Goal: Information Seeking & Learning: Learn about a topic

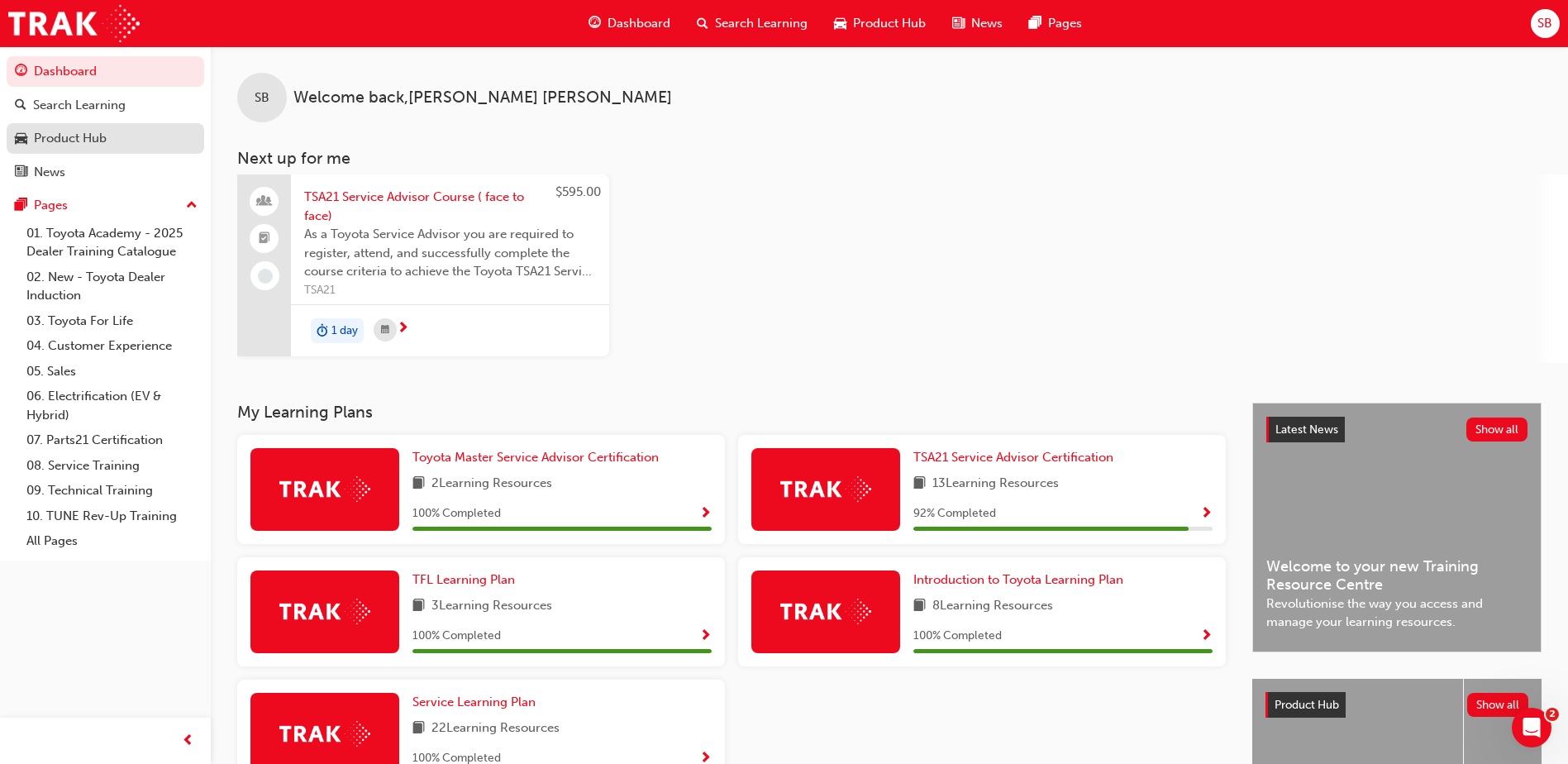
drag, startPoint x: 77, startPoint y: 147, endPoint x: 93, endPoint y: 144, distance: 16.3
click at [77, 147] on div "Product Hub" at bounding box center [70, 138] width 73 height 19
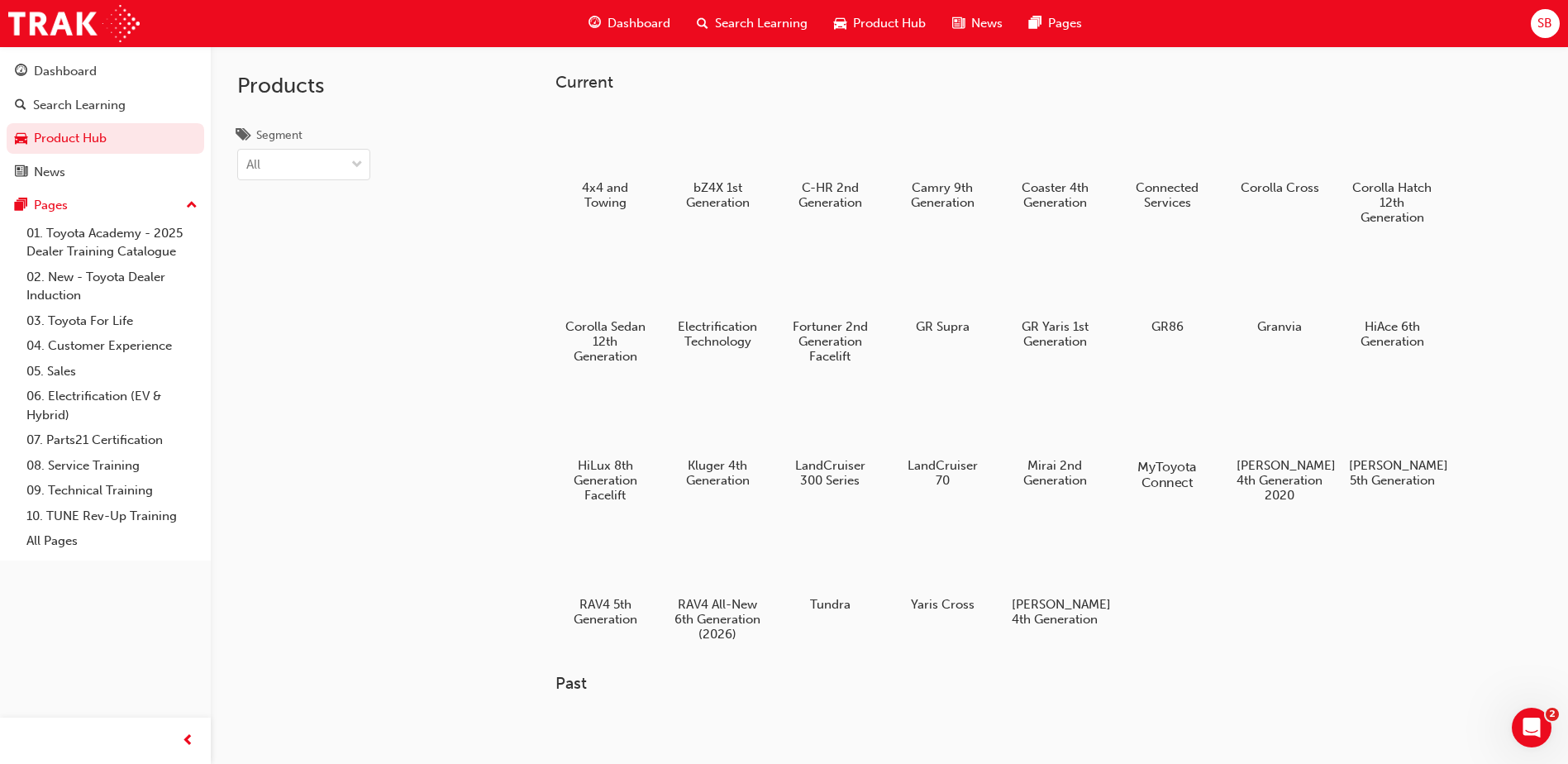
click at [1163, 423] on div at bounding box center [1167, 419] width 91 height 66
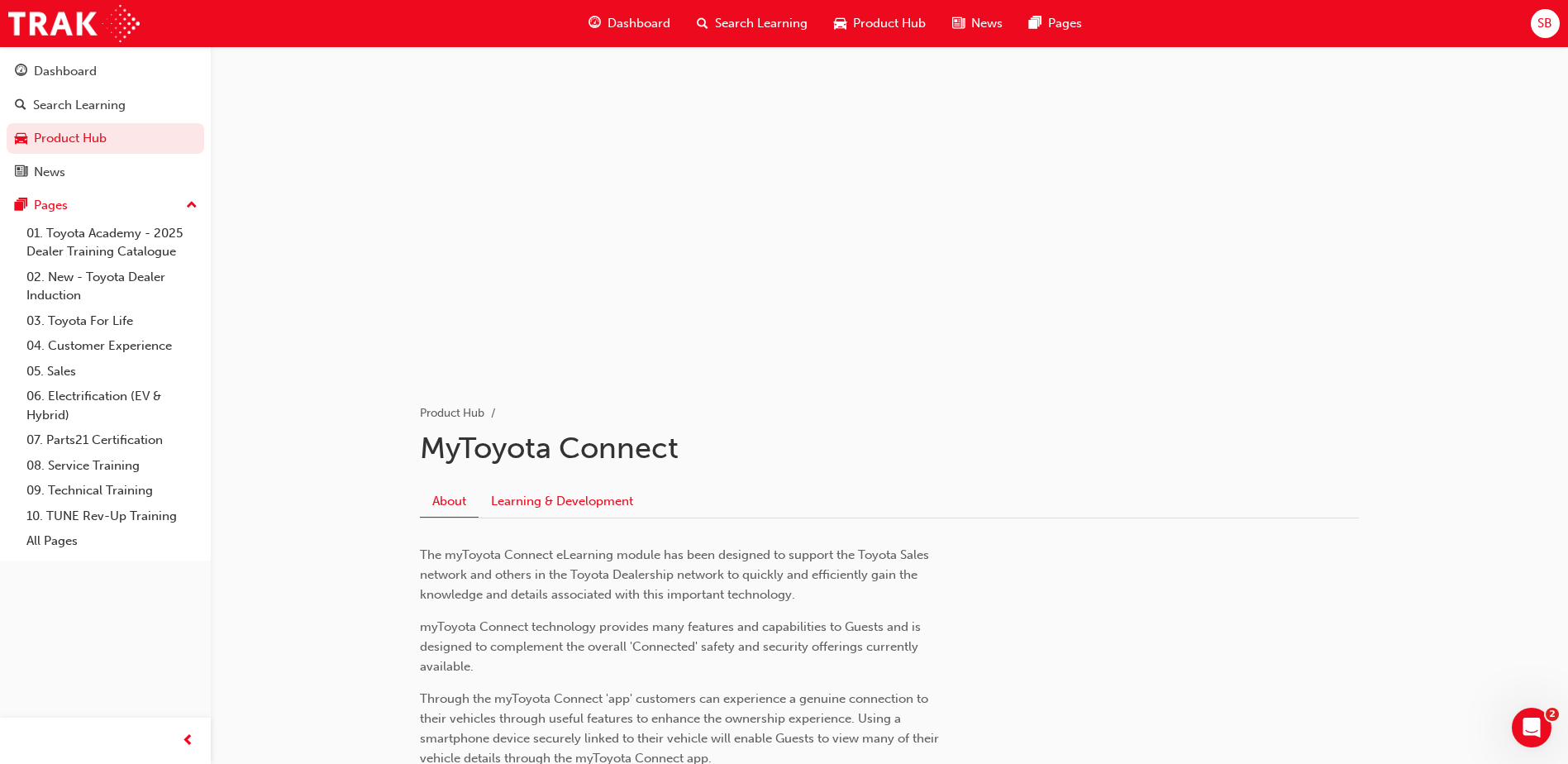
click at [588, 496] on link "Learning & Development" at bounding box center [562, 501] width 167 height 32
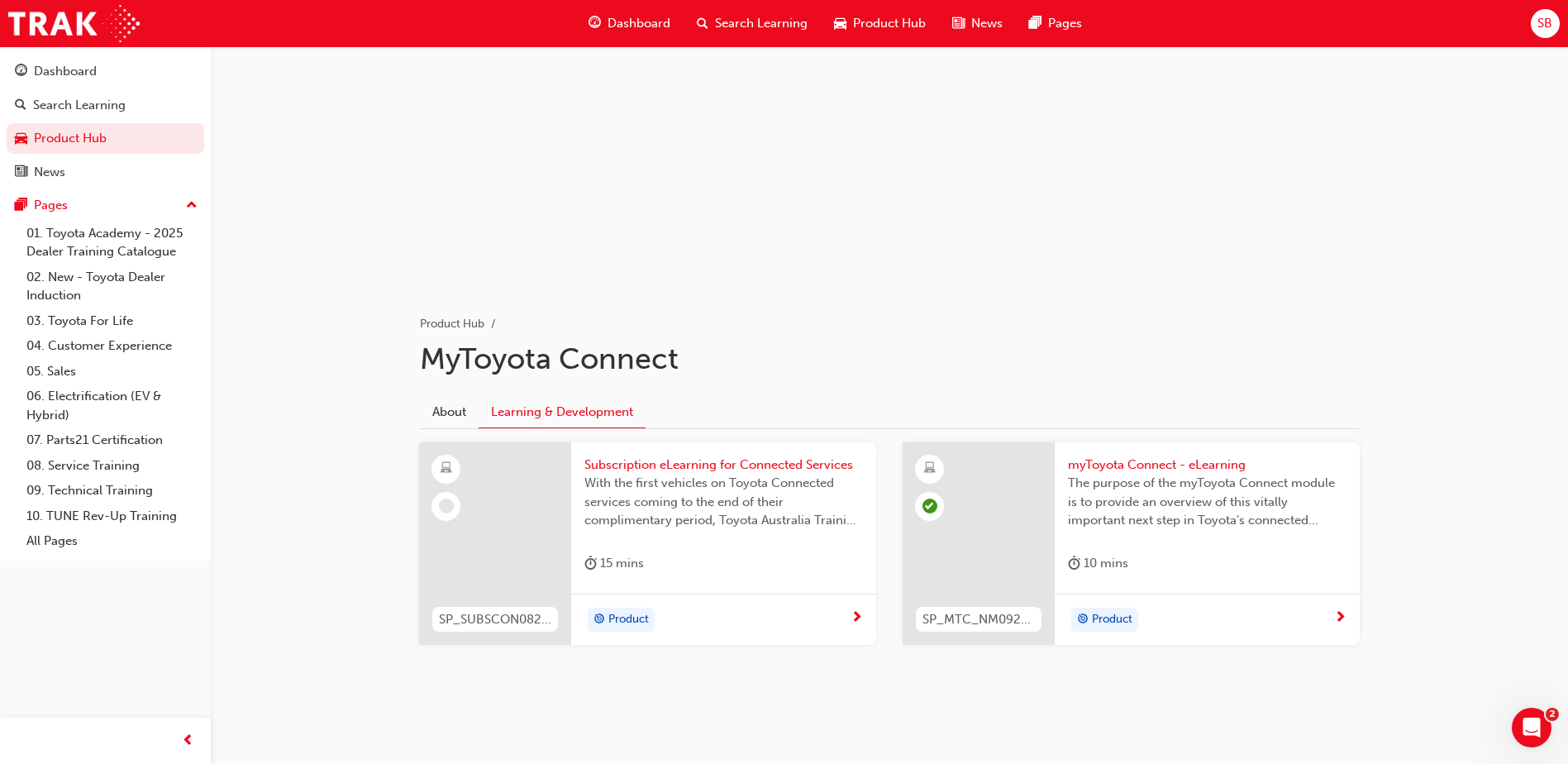
scroll to position [91, 0]
click at [1158, 480] on span "The purpose of the myToyota Connect module is to provide an overview of this vi…" at bounding box center [1208, 501] width 278 height 56
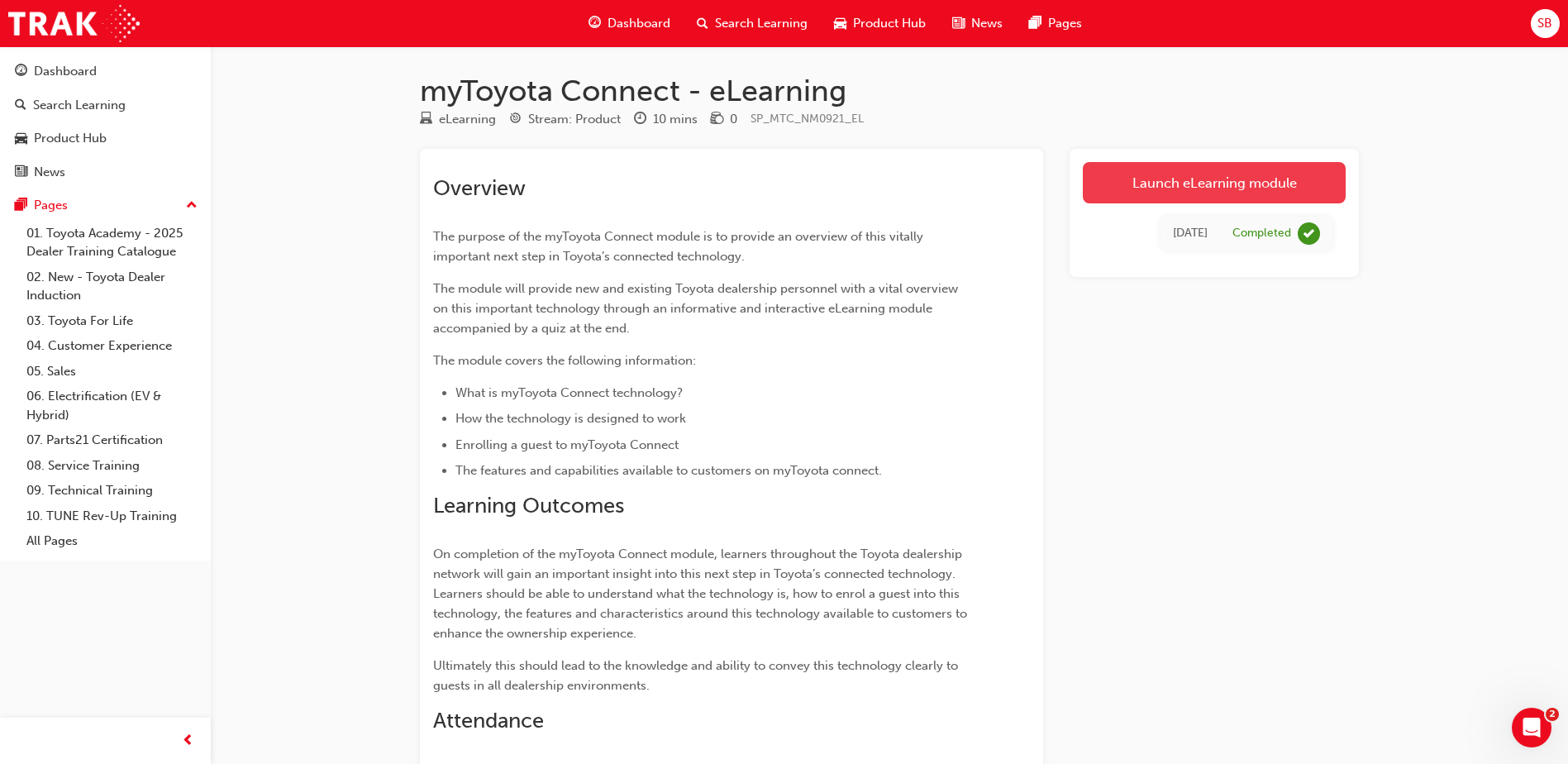
click at [1213, 186] on link "Launch eLearning module" at bounding box center [1214, 183] width 263 height 41
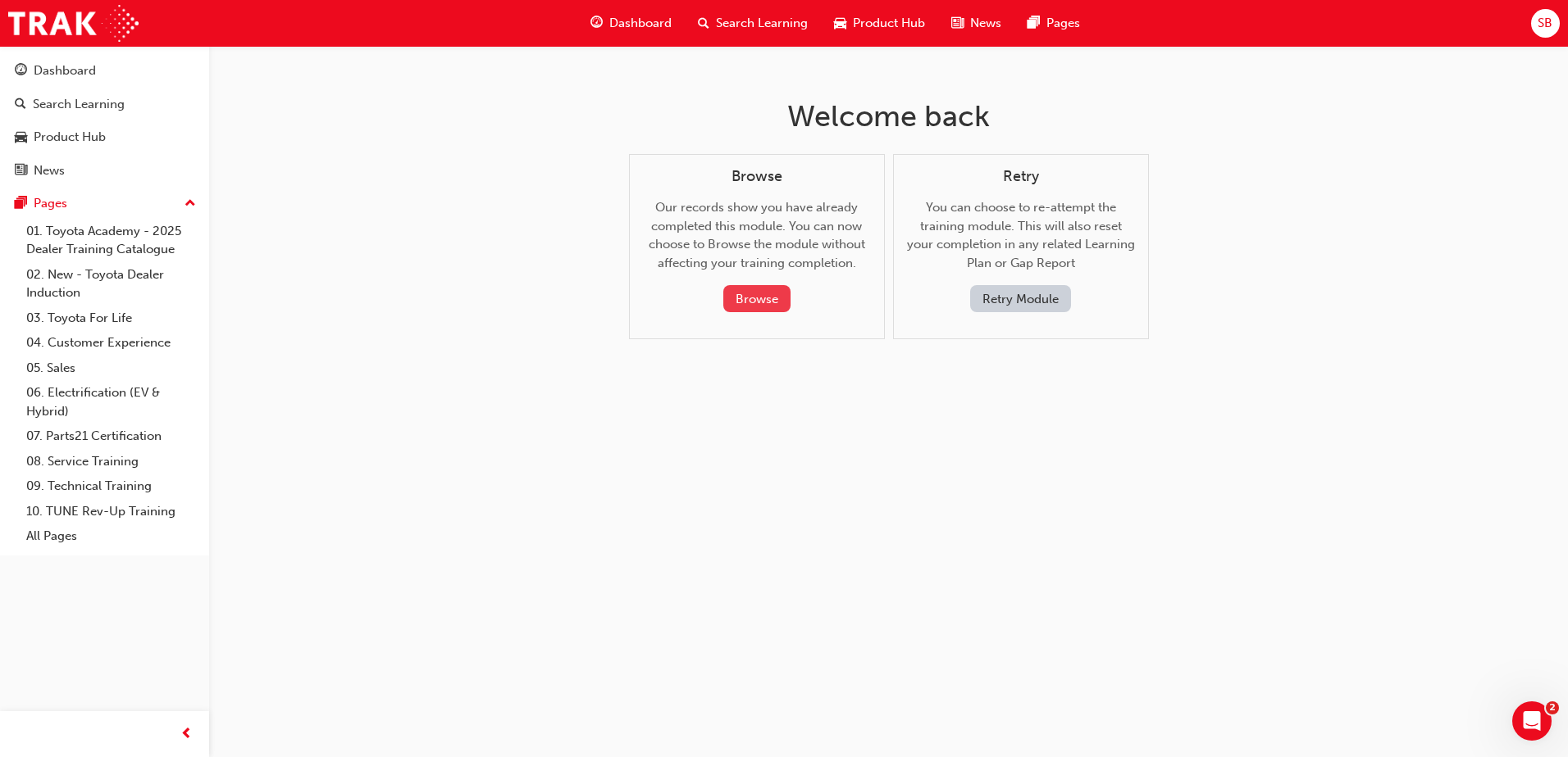
click at [757, 296] on button "Browse" at bounding box center [756, 299] width 67 height 27
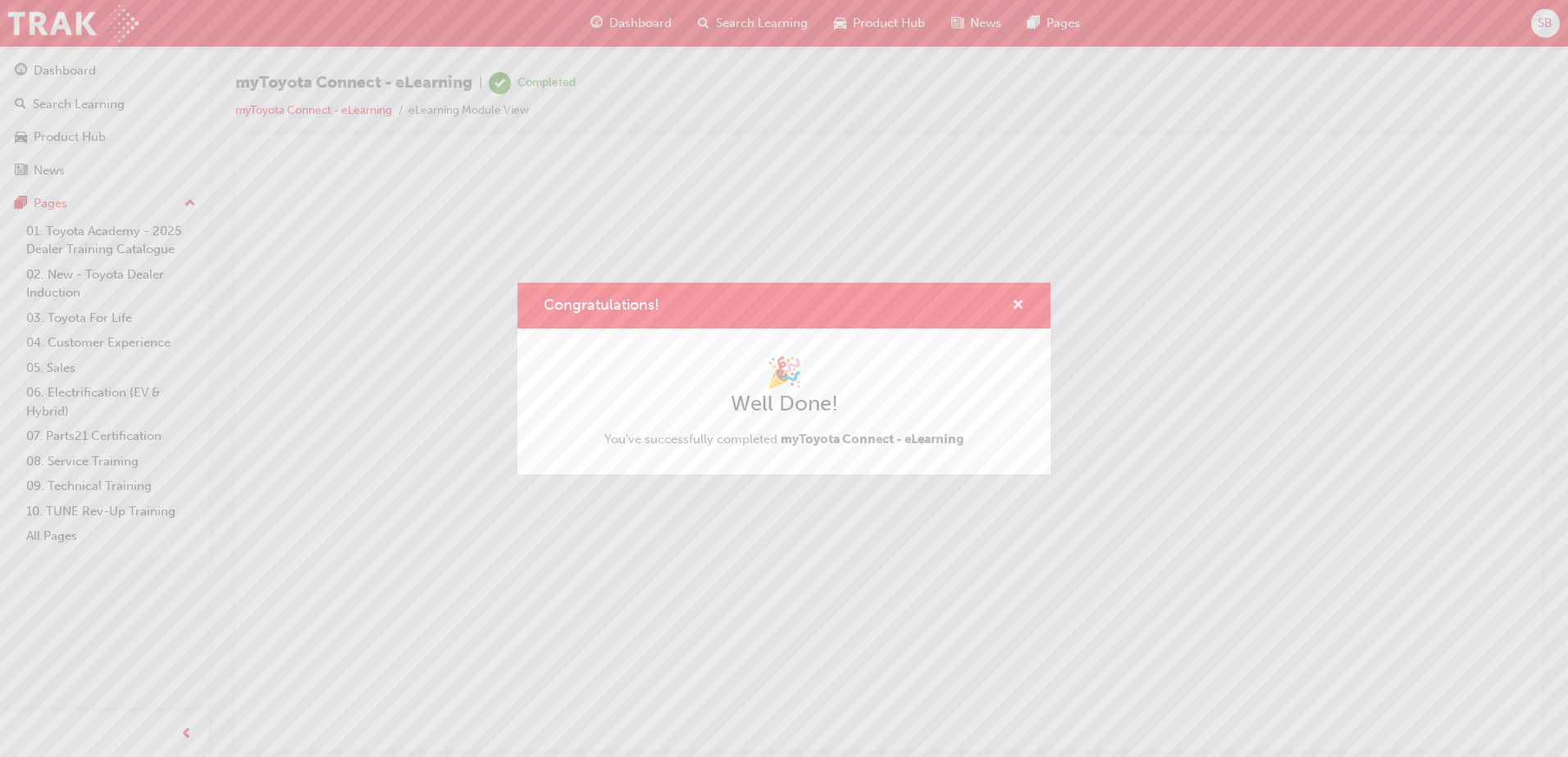
click at [1017, 306] on span "cross-icon" at bounding box center [1017, 306] width 13 height 14
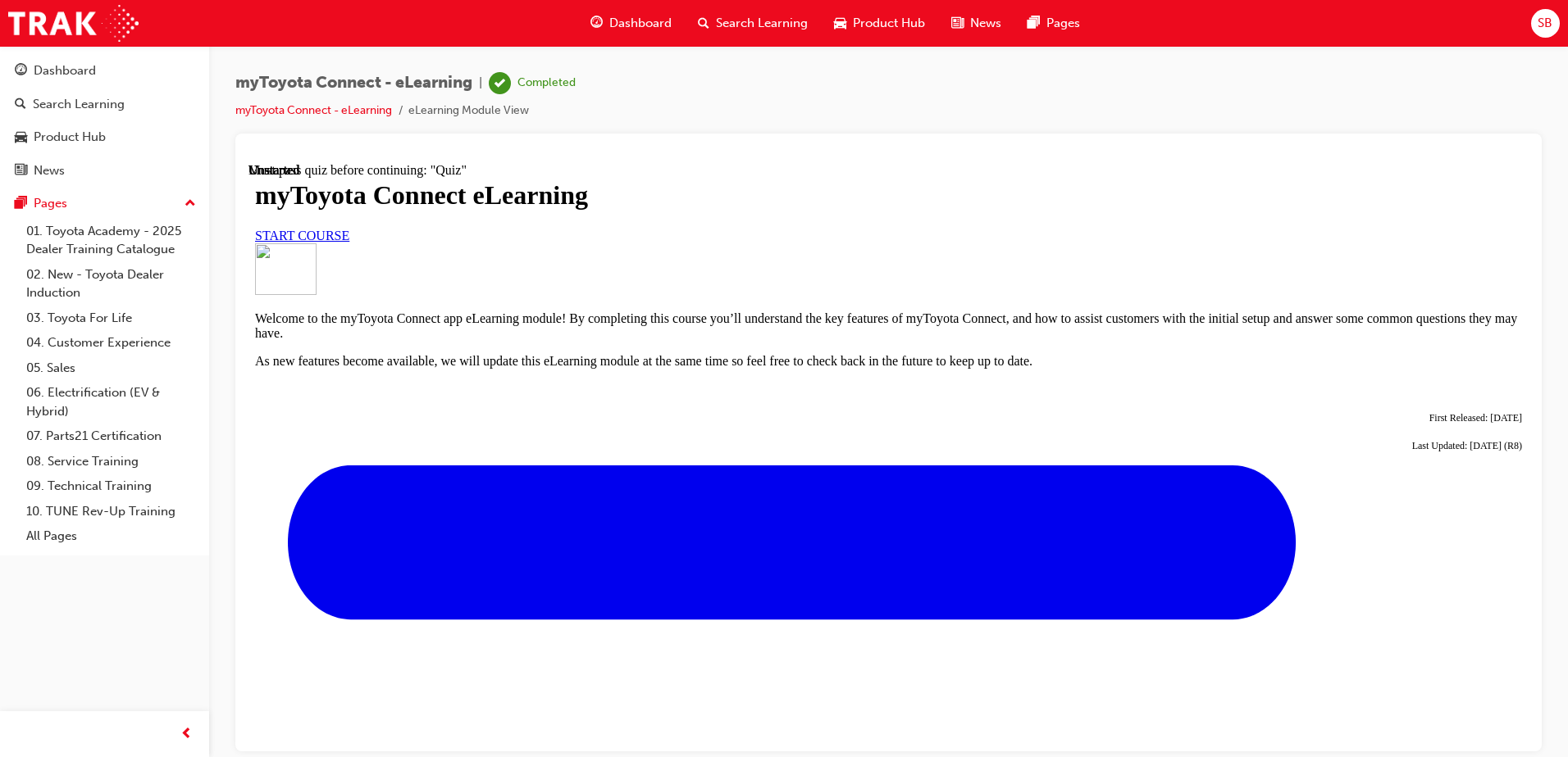
click at [349, 242] on link "START COURSE" at bounding box center [302, 235] width 94 height 14
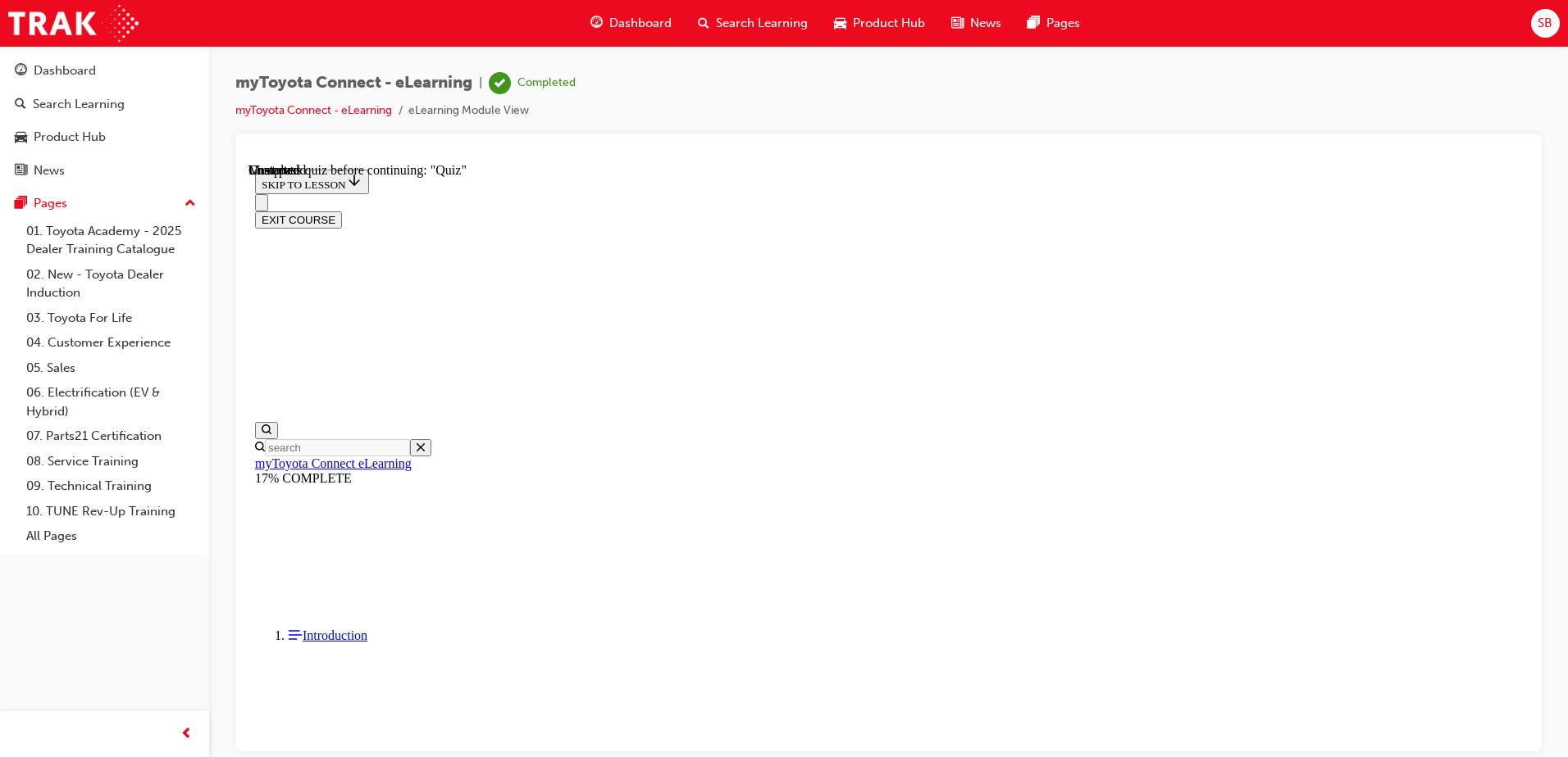
scroll to position [1425, 0]
click at [634, 134] on div at bounding box center [889, 443] width 1306 height 618
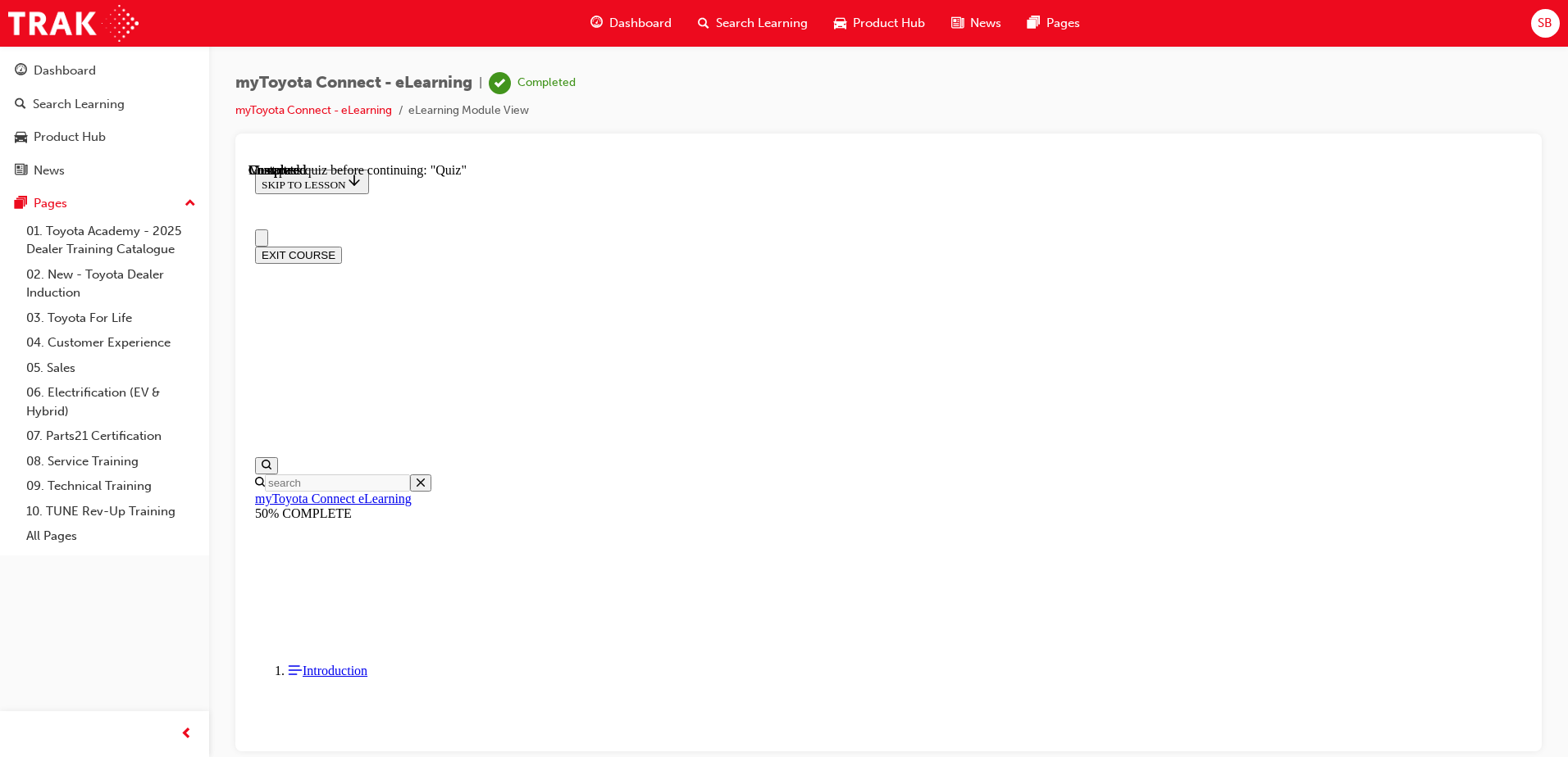
scroll to position [456, 0]
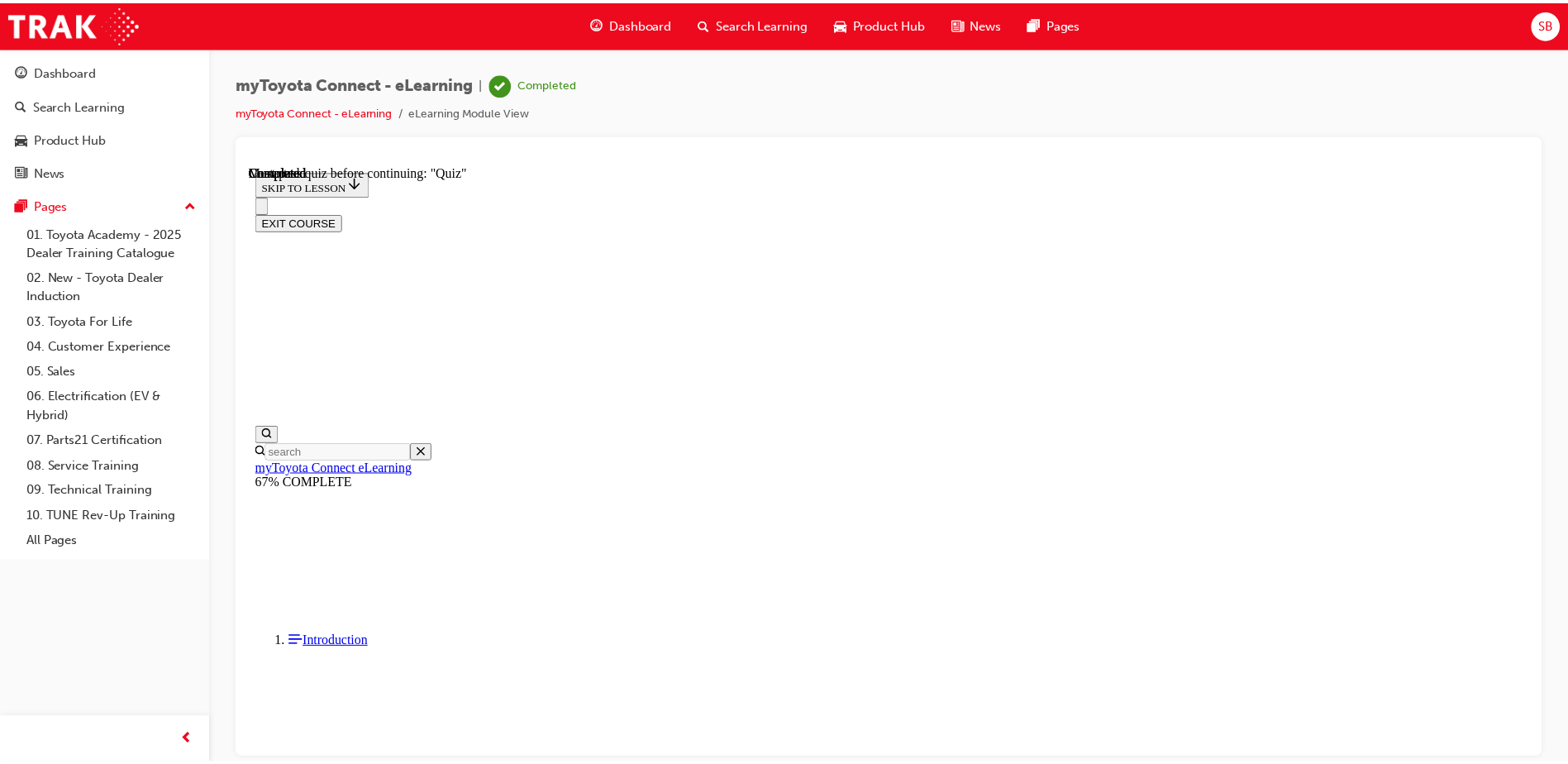
scroll to position [1112, 0]
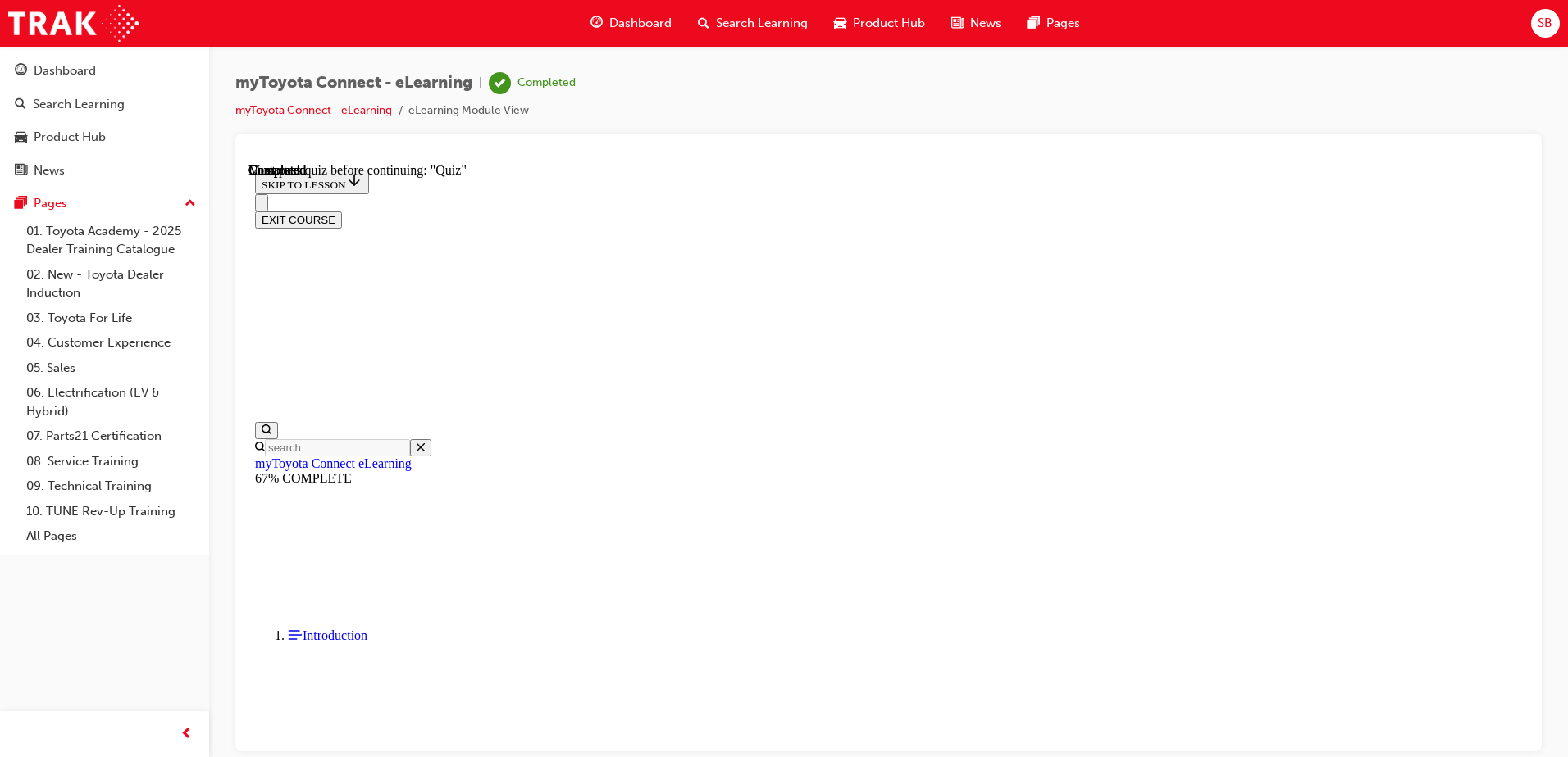
click at [113, 67] on div "Dashboard" at bounding box center [104, 71] width 180 height 20
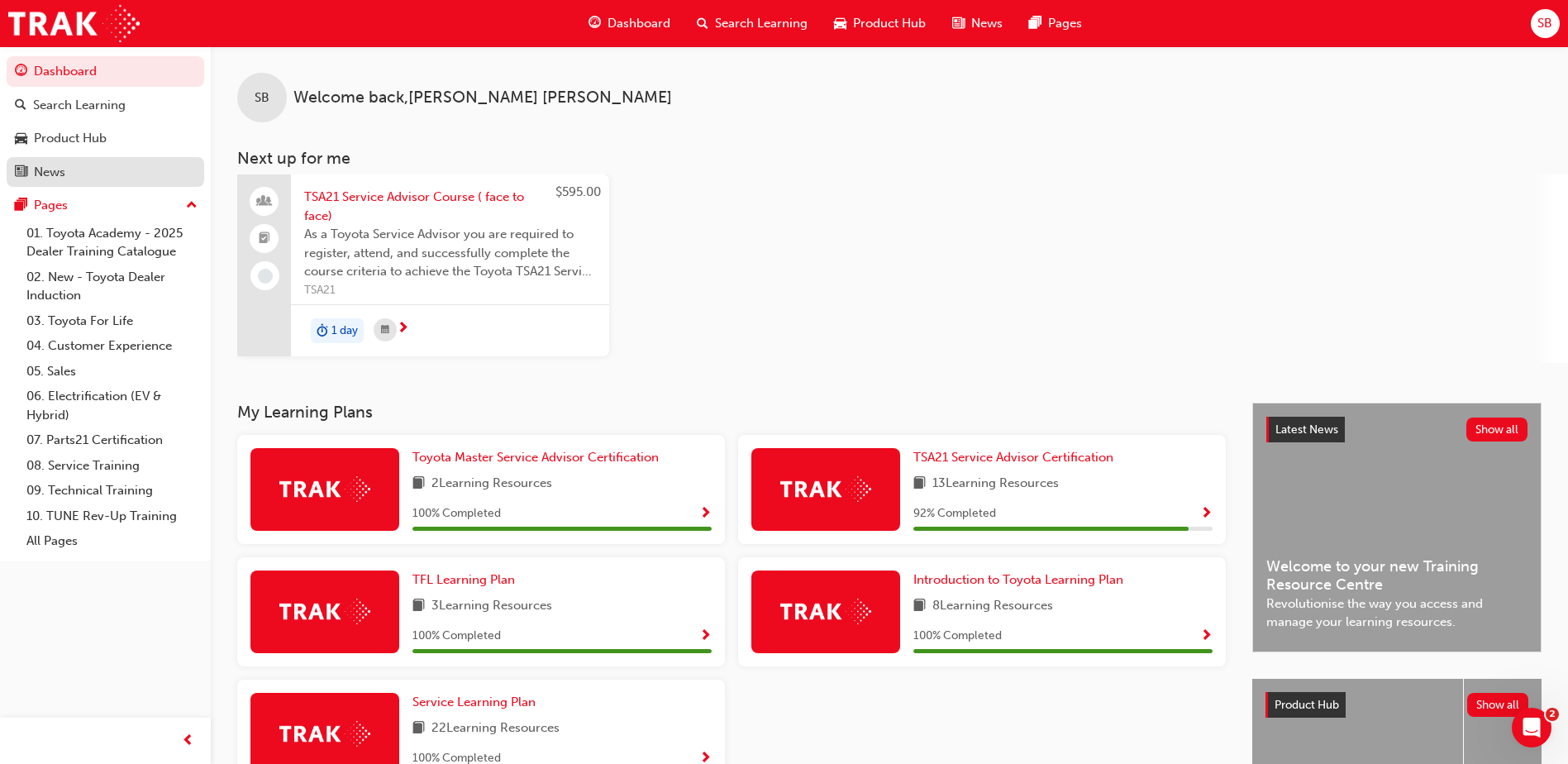
click at [93, 172] on div "News" at bounding box center [105, 173] width 181 height 21
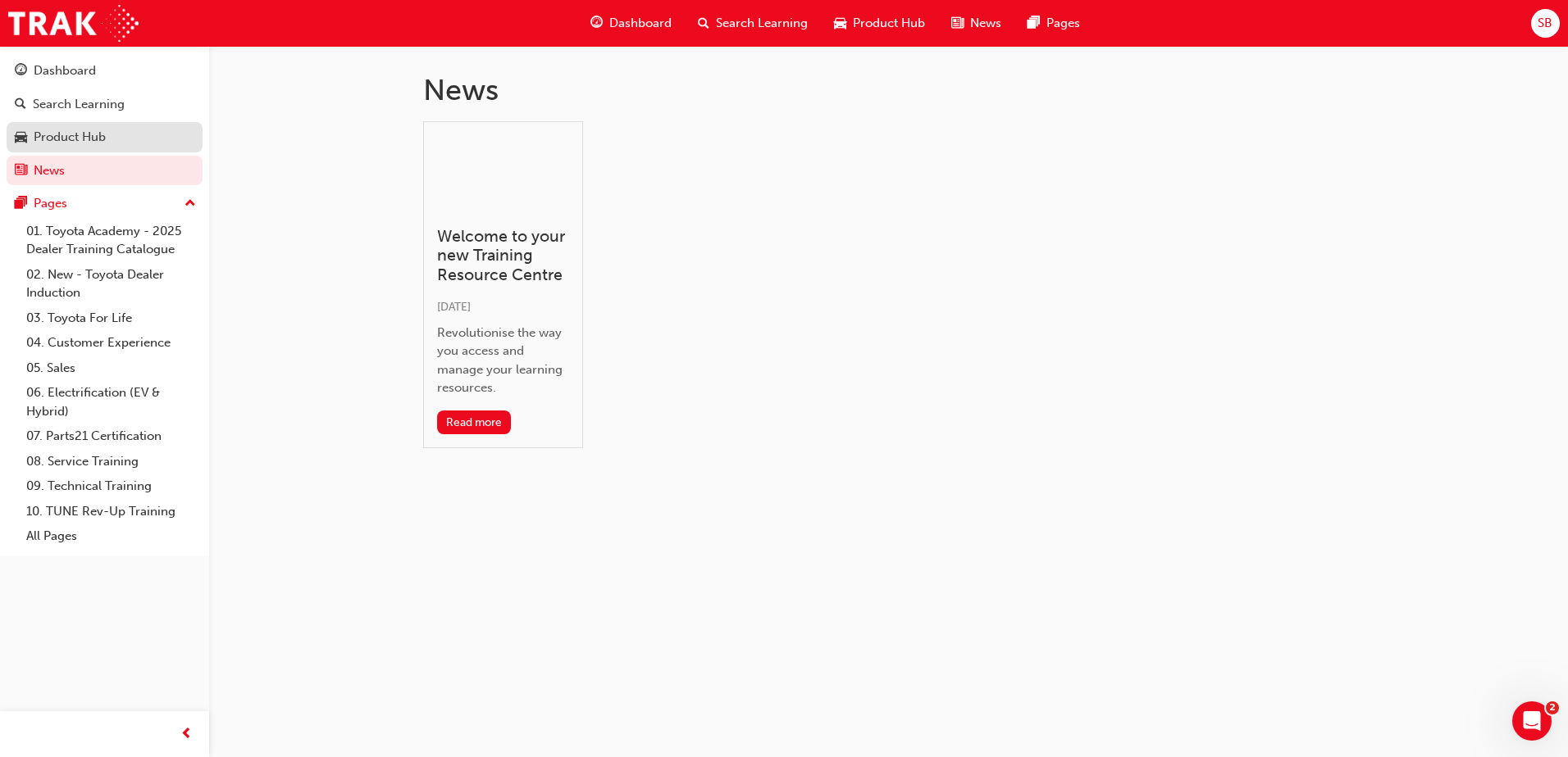
click at [108, 146] on div "Product Hub" at bounding box center [104, 137] width 180 height 20
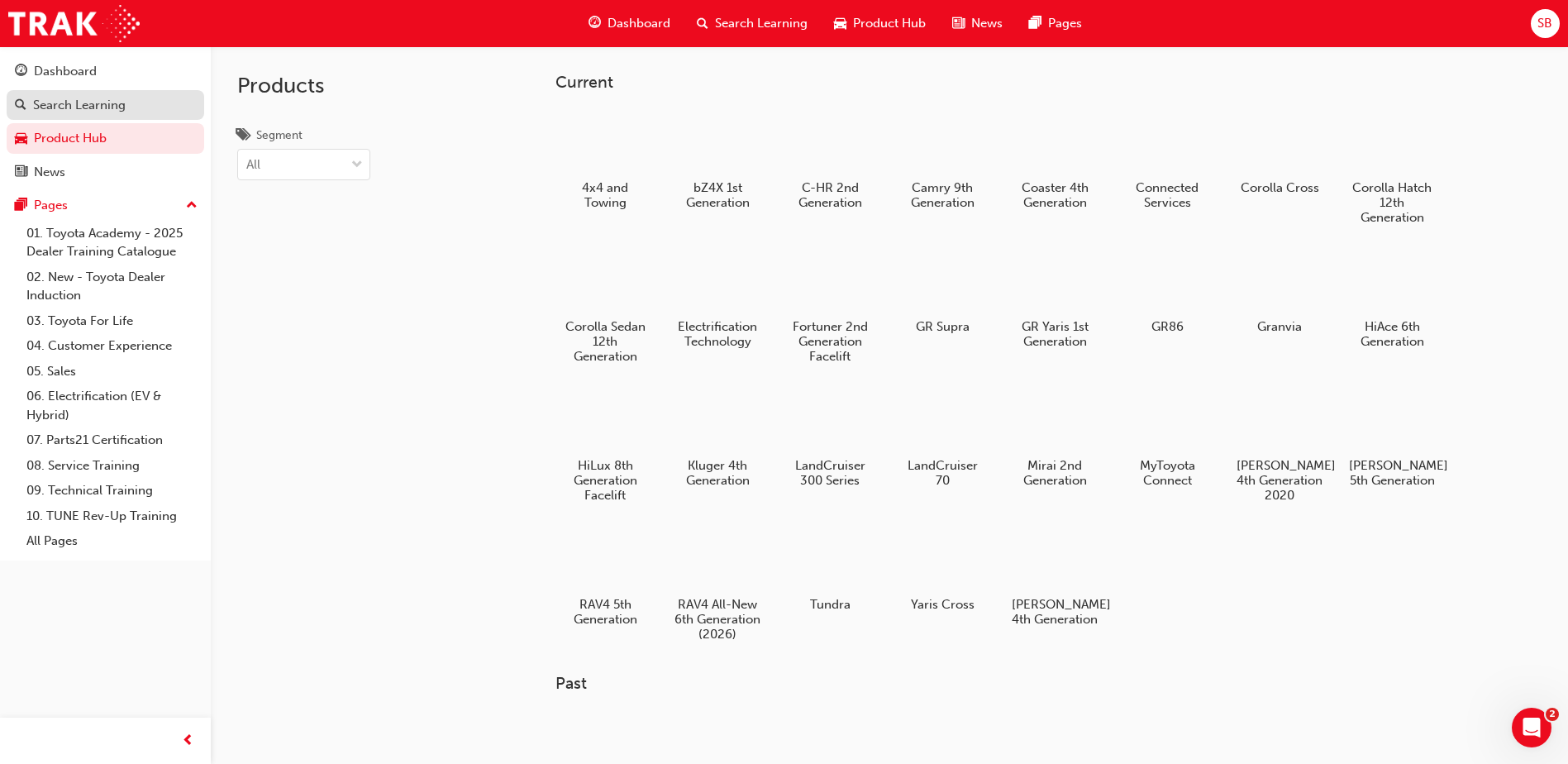
click at [103, 106] on div "Search Learning" at bounding box center [79, 105] width 92 height 19
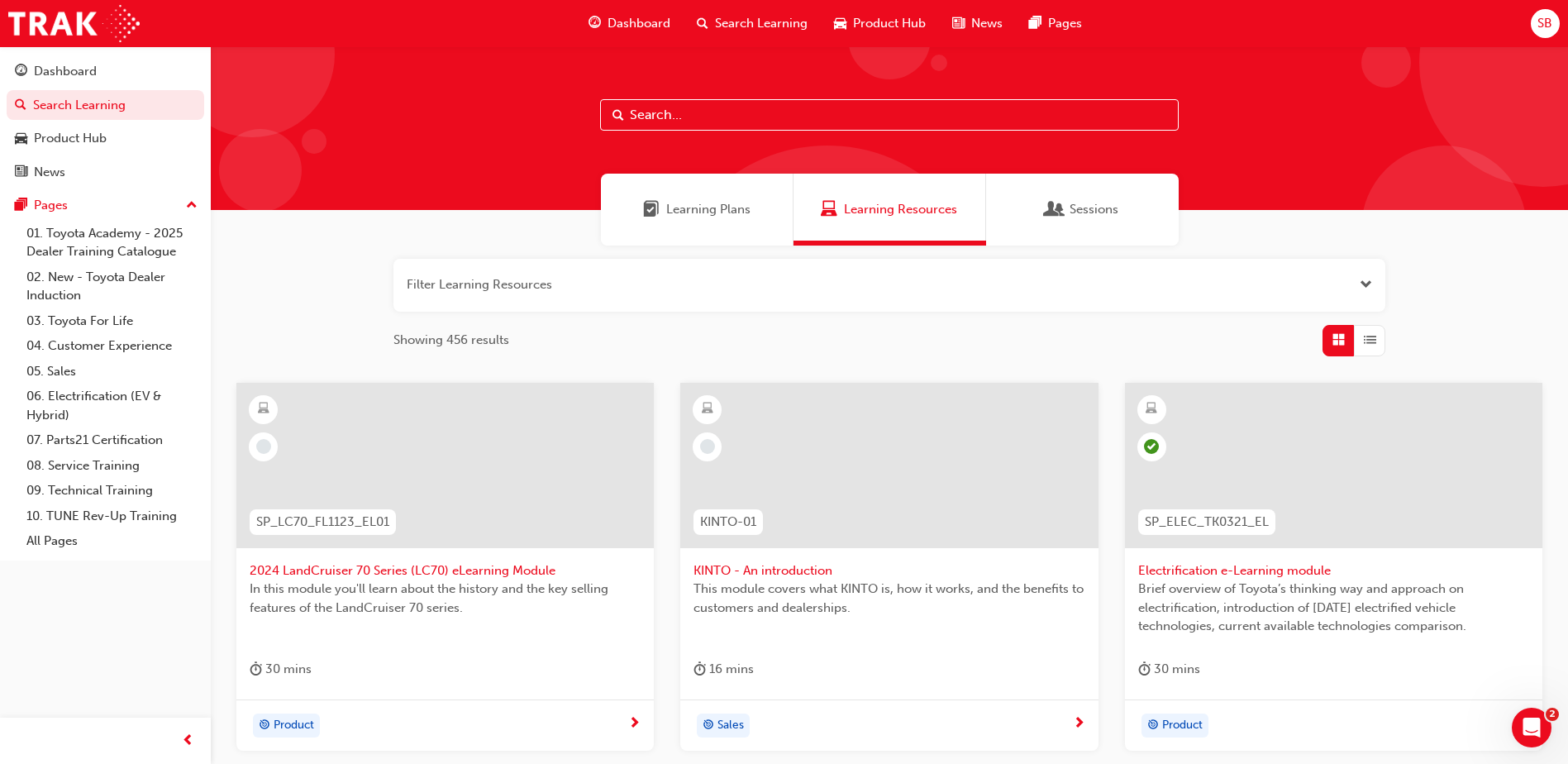
click at [669, 207] on span "Learning Plans" at bounding box center [708, 209] width 85 height 19
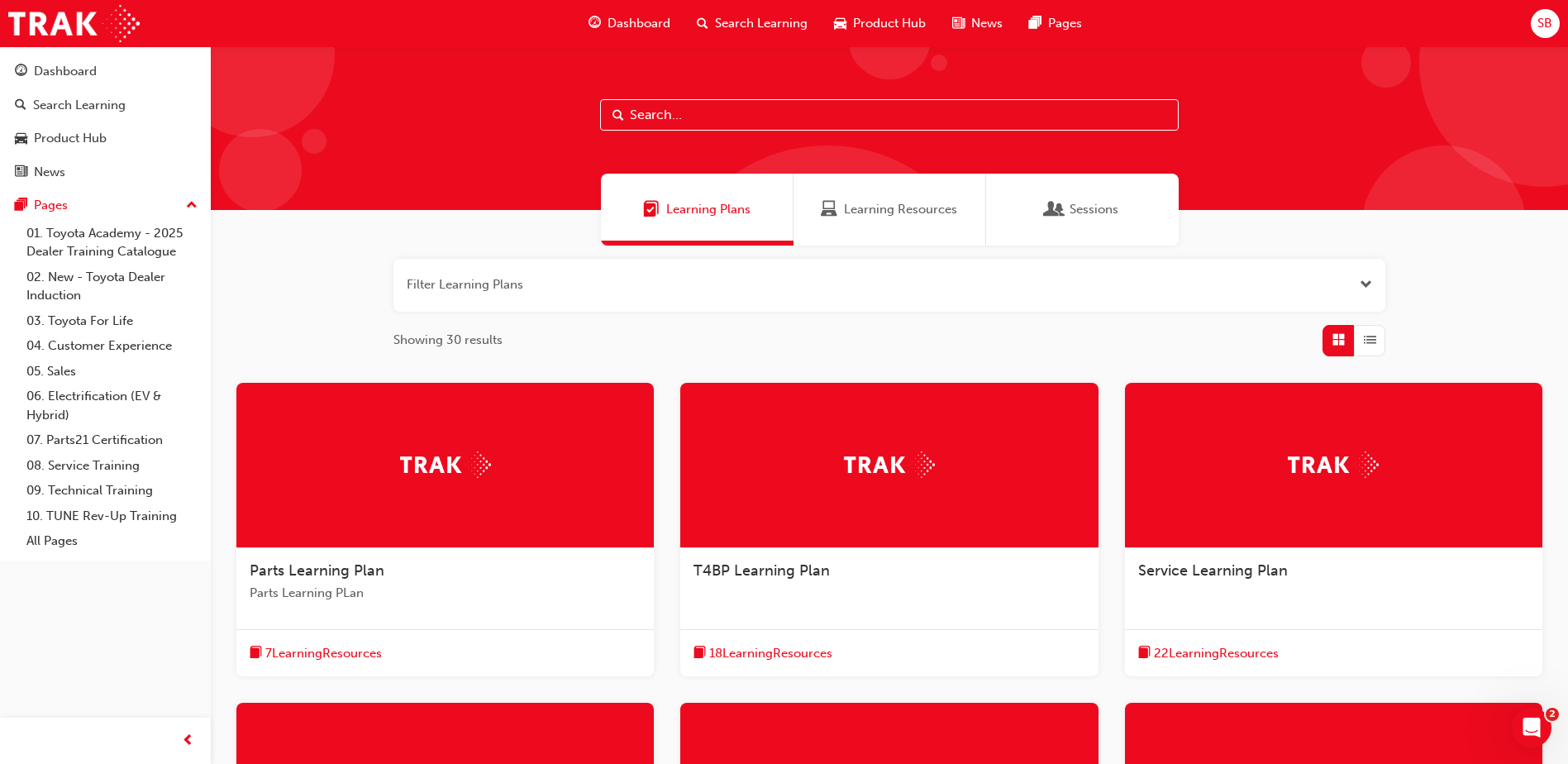
click at [1130, 206] on div "Sessions" at bounding box center [1083, 209] width 193 height 72
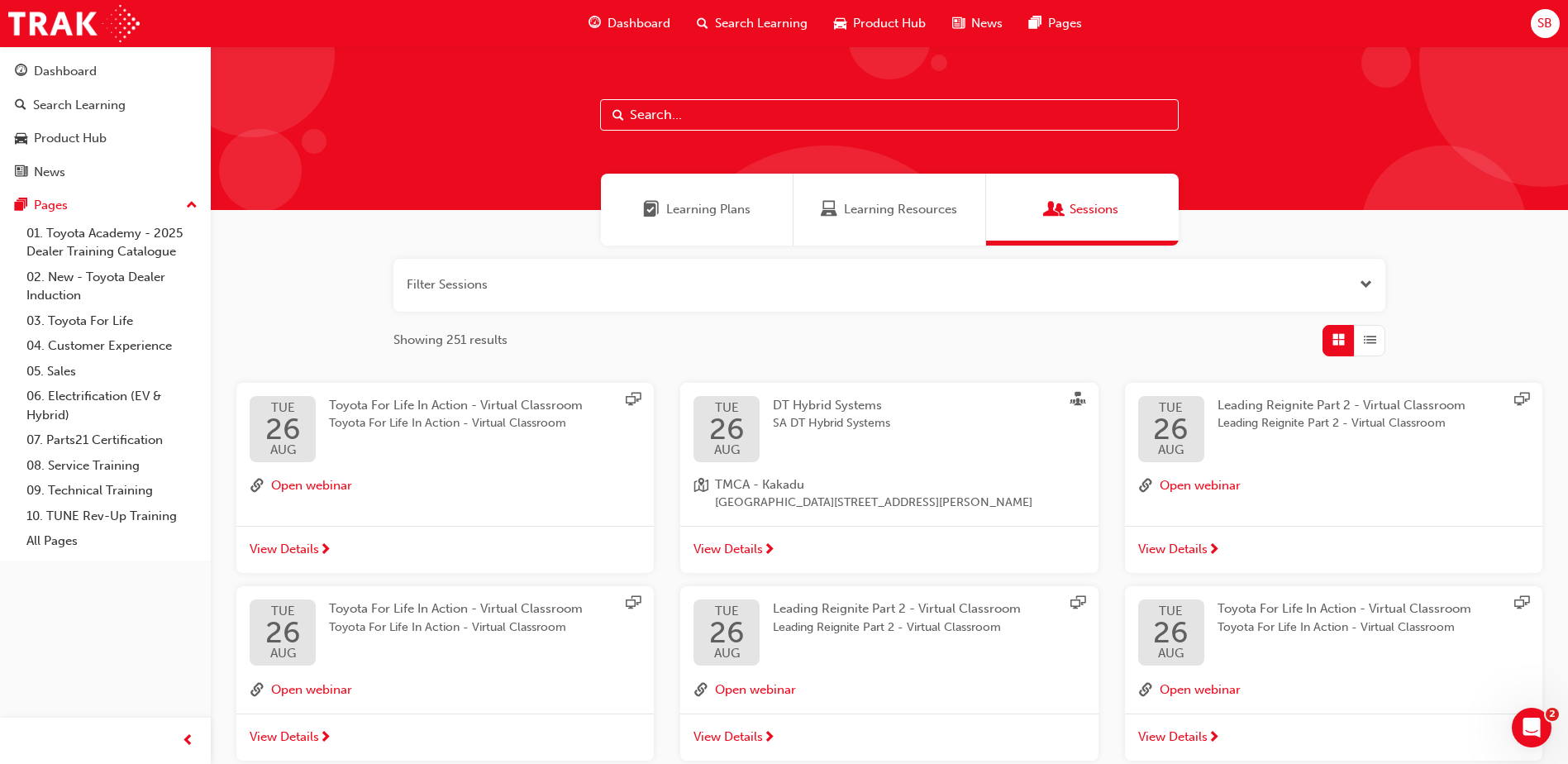
click at [715, 212] on span "Learning Plans" at bounding box center [708, 209] width 85 height 19
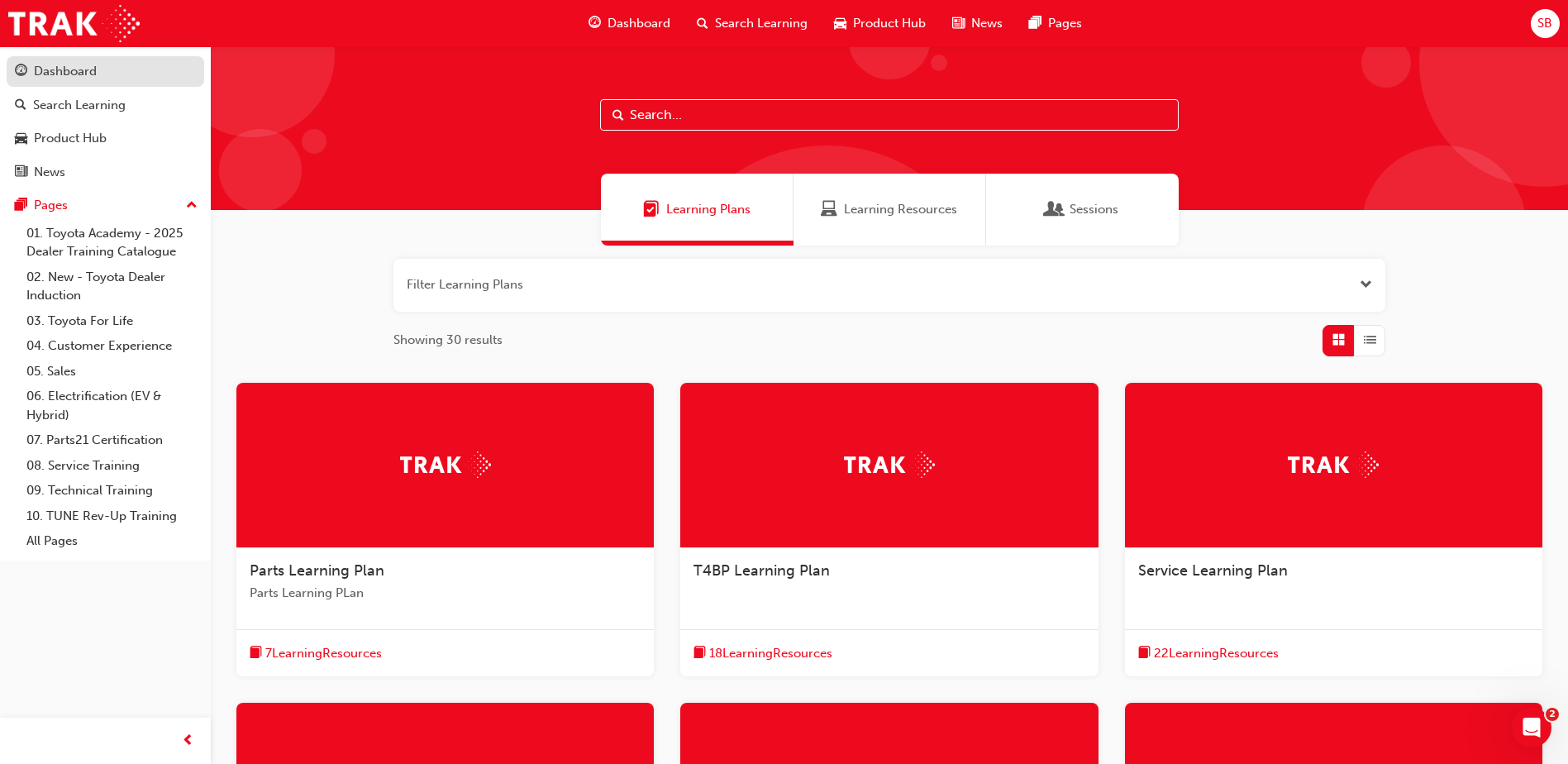
click at [163, 78] on div "Dashboard" at bounding box center [105, 72] width 181 height 21
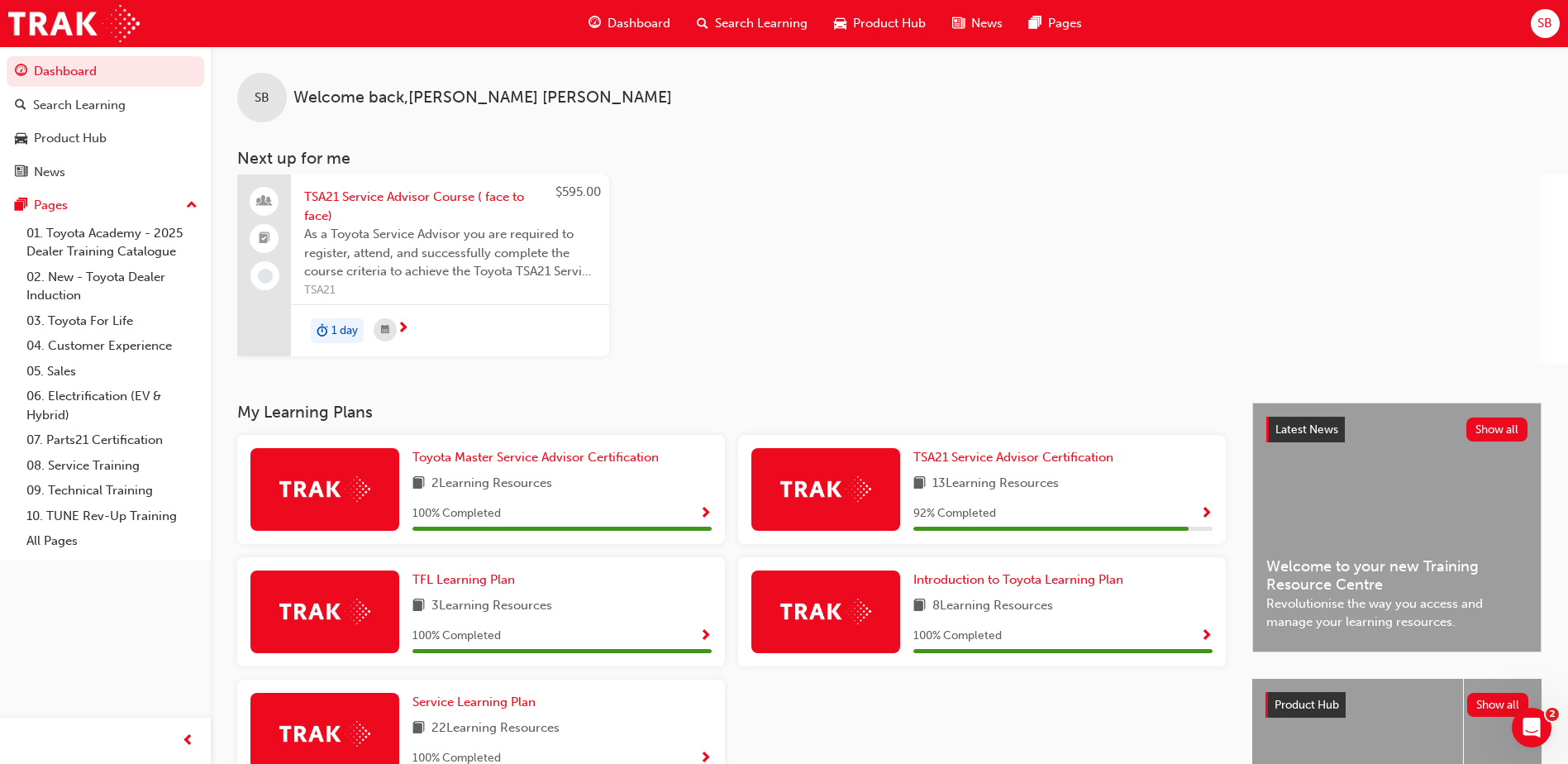
click at [1553, 31] on div "SB" at bounding box center [1546, 24] width 29 height 29
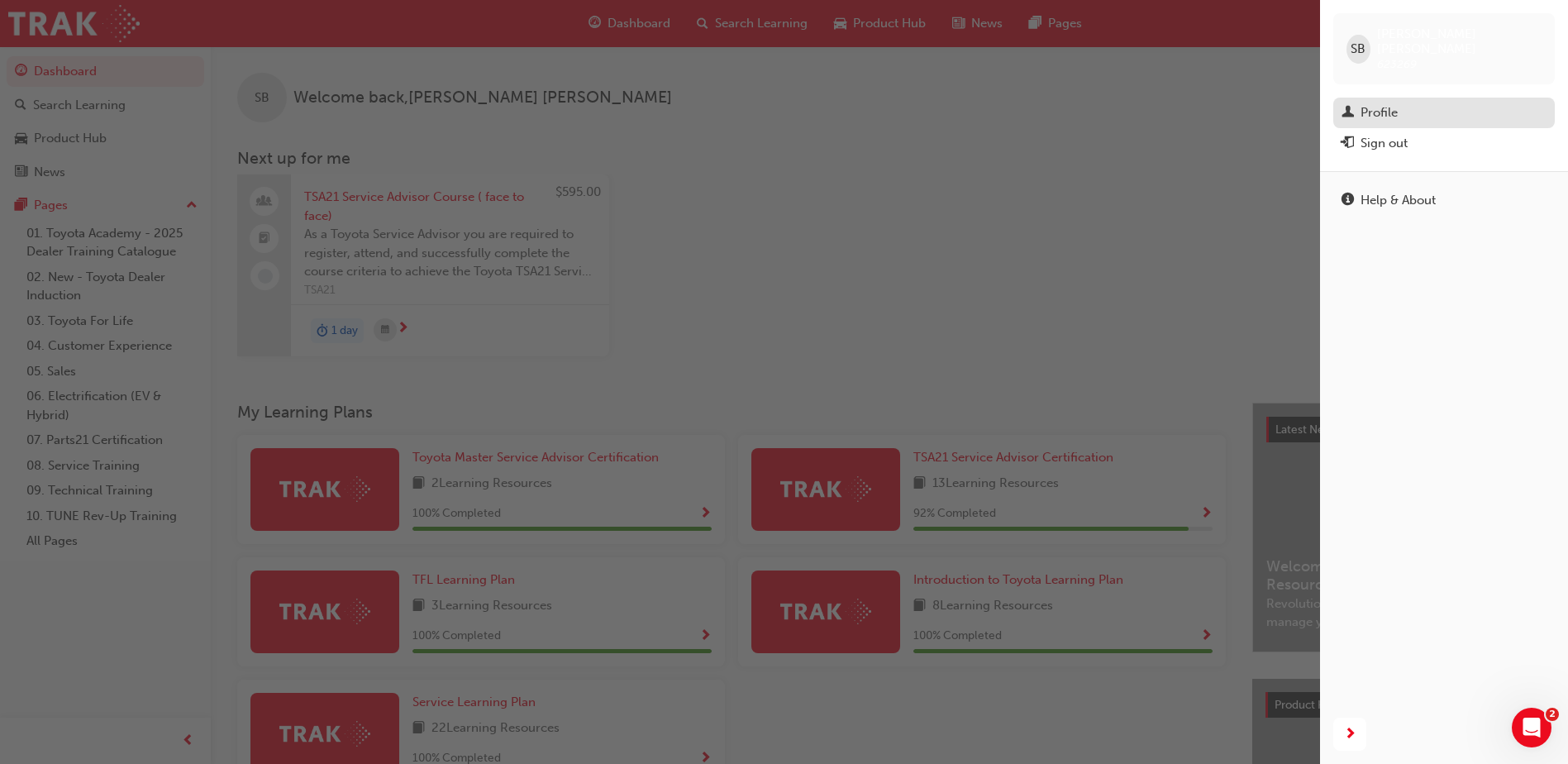
click at [1370, 103] on div "Profile" at bounding box center [1379, 113] width 38 height 19
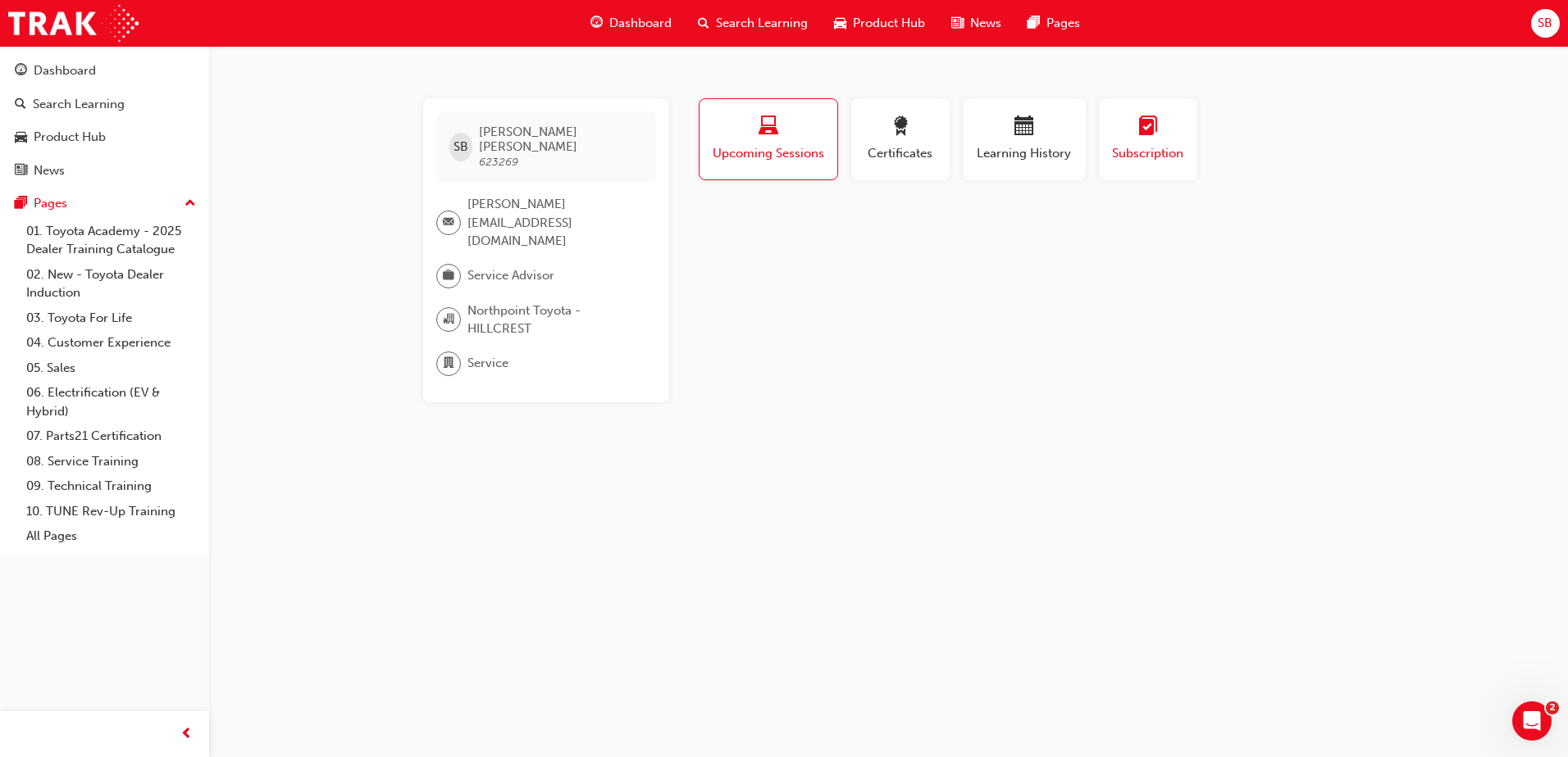
click at [1150, 133] on span "learningplan-icon" at bounding box center [1148, 127] width 19 height 22
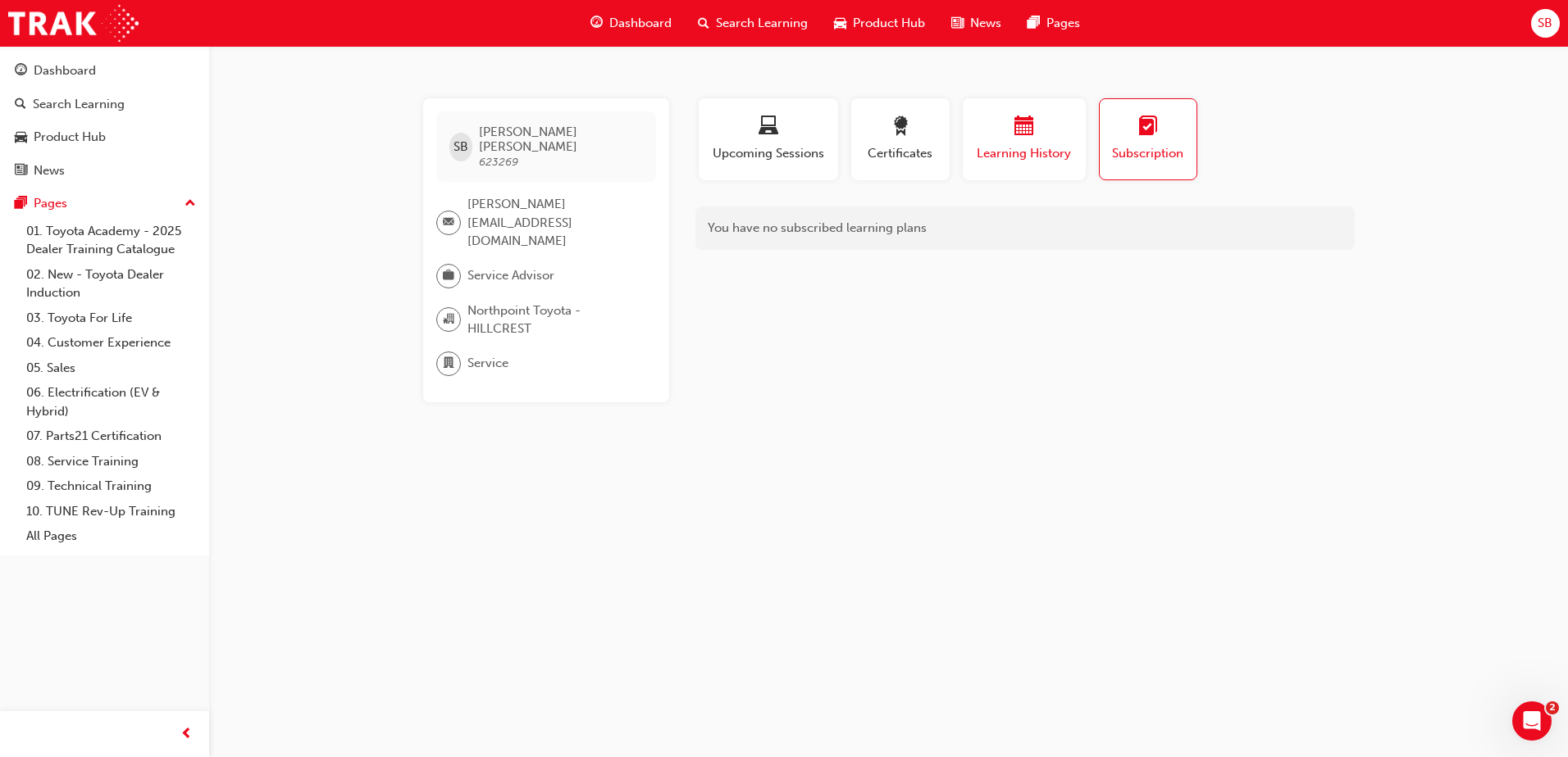
click at [1037, 140] on div "button" at bounding box center [1024, 129] width 98 height 25
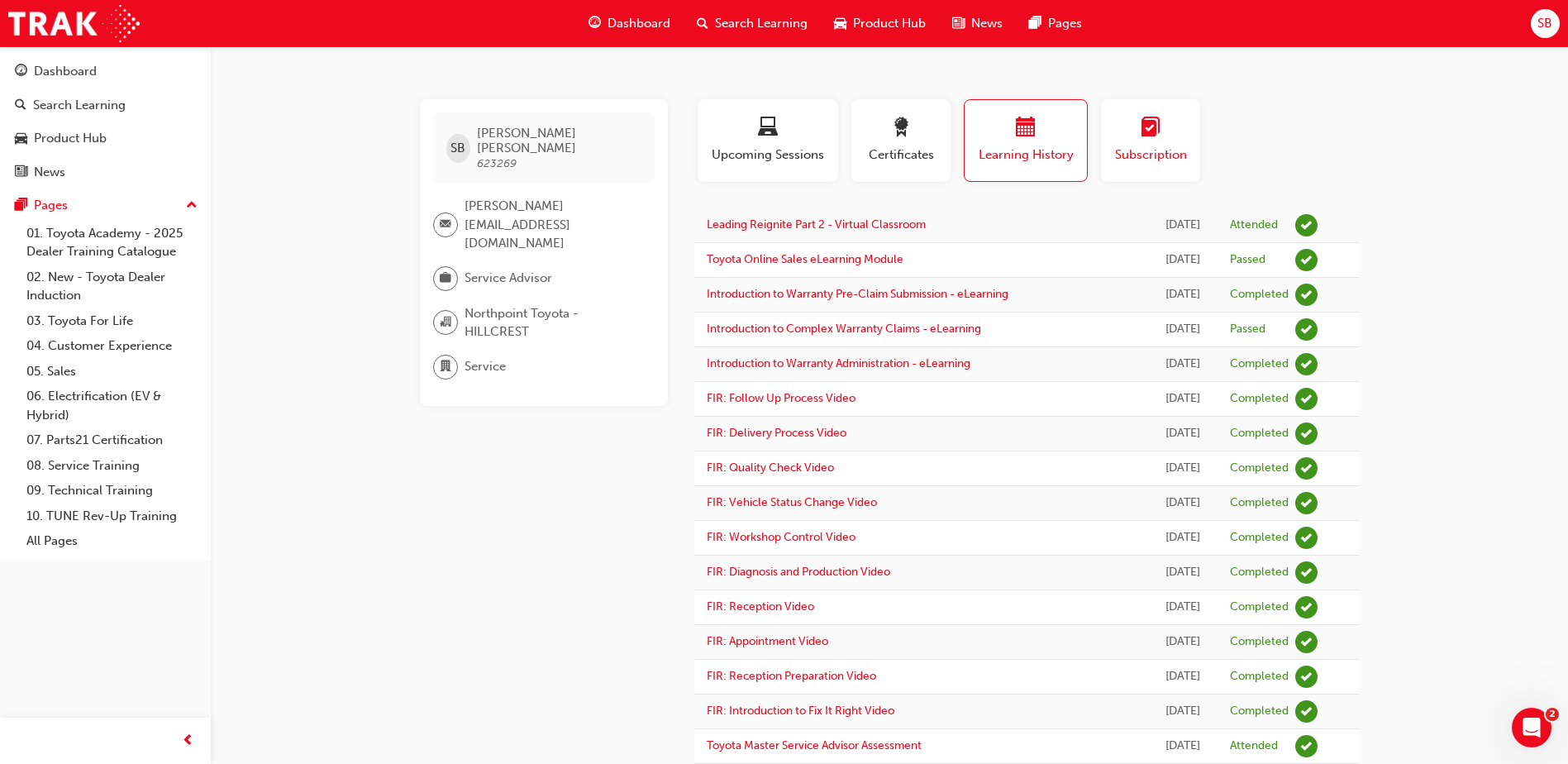
click at [1144, 142] on div "button" at bounding box center [1150, 130] width 74 height 26
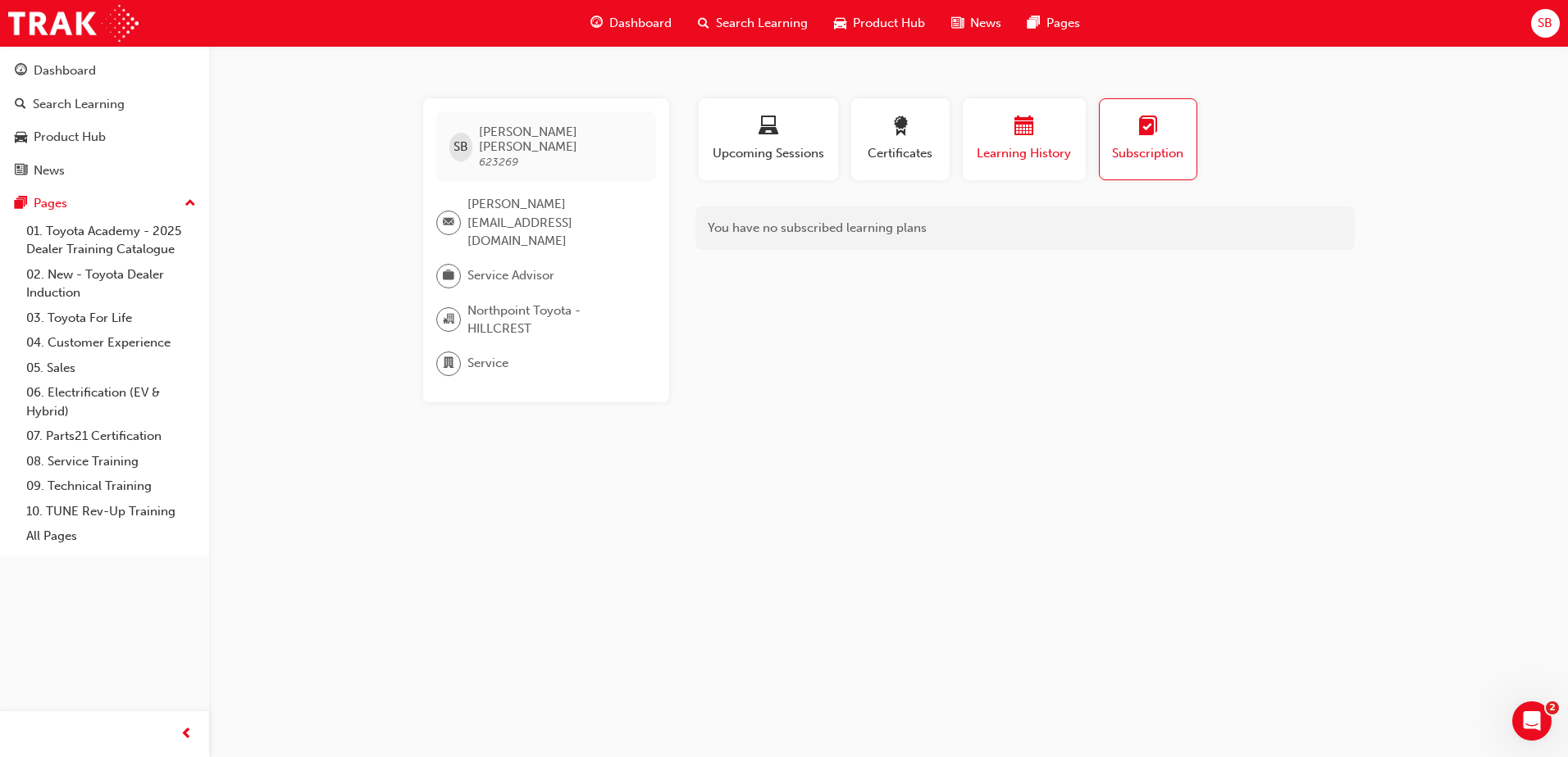
click at [1039, 126] on div "button" at bounding box center [1024, 129] width 98 height 25
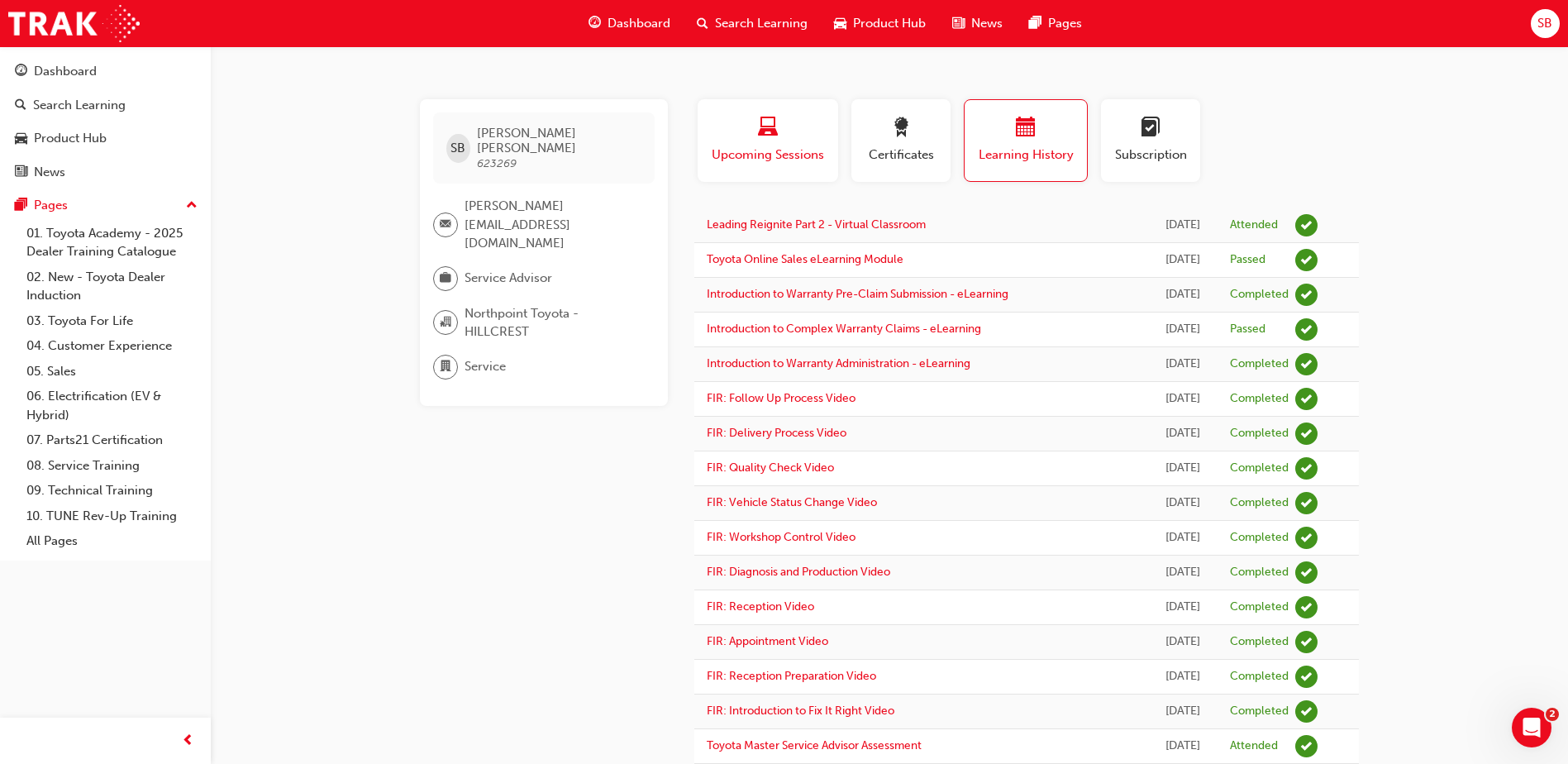
click at [732, 149] on span "Upcoming Sessions" at bounding box center [768, 155] width 116 height 19
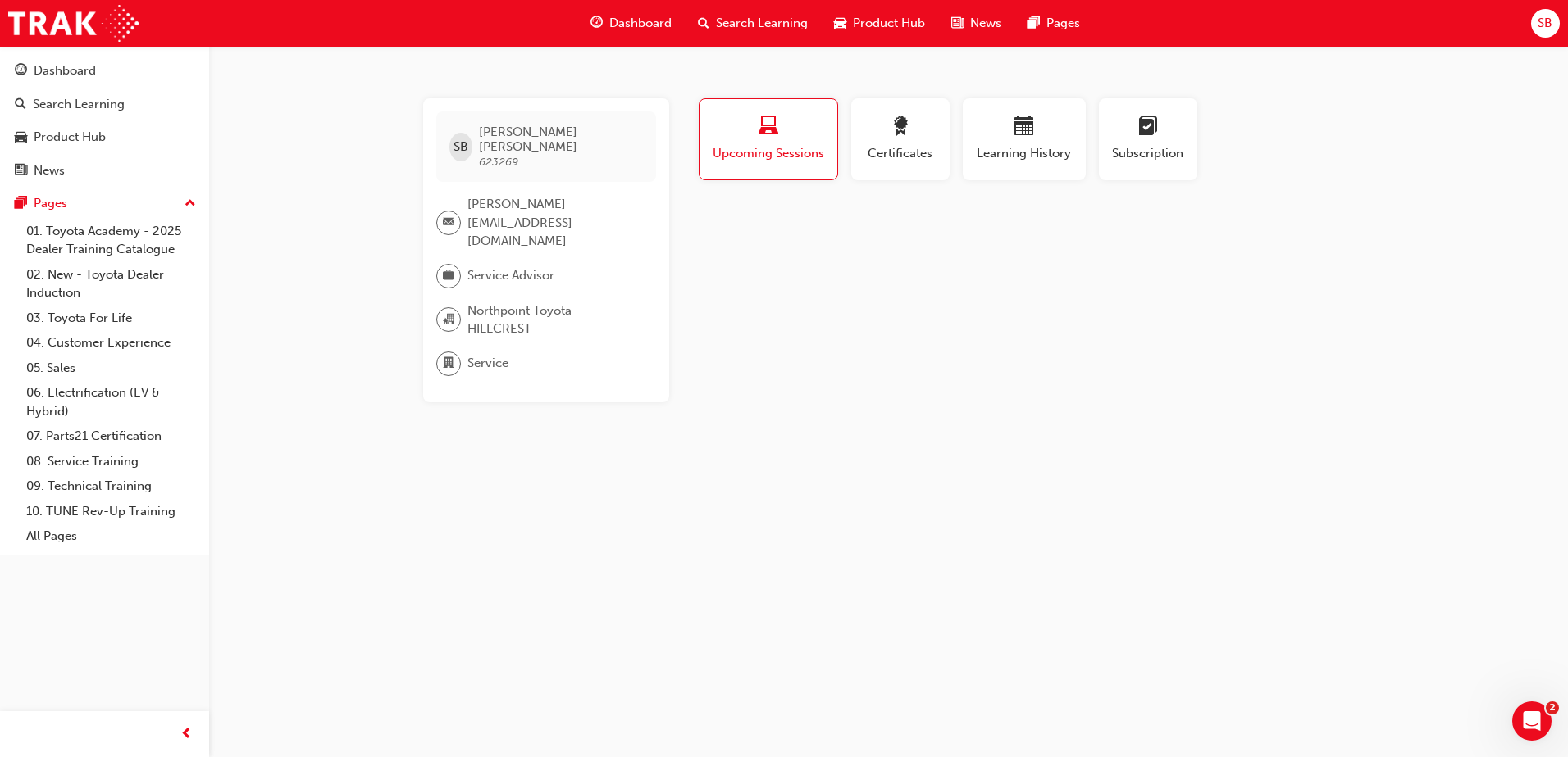
click at [756, 37] on div "Search Learning" at bounding box center [752, 24] width 136 height 34
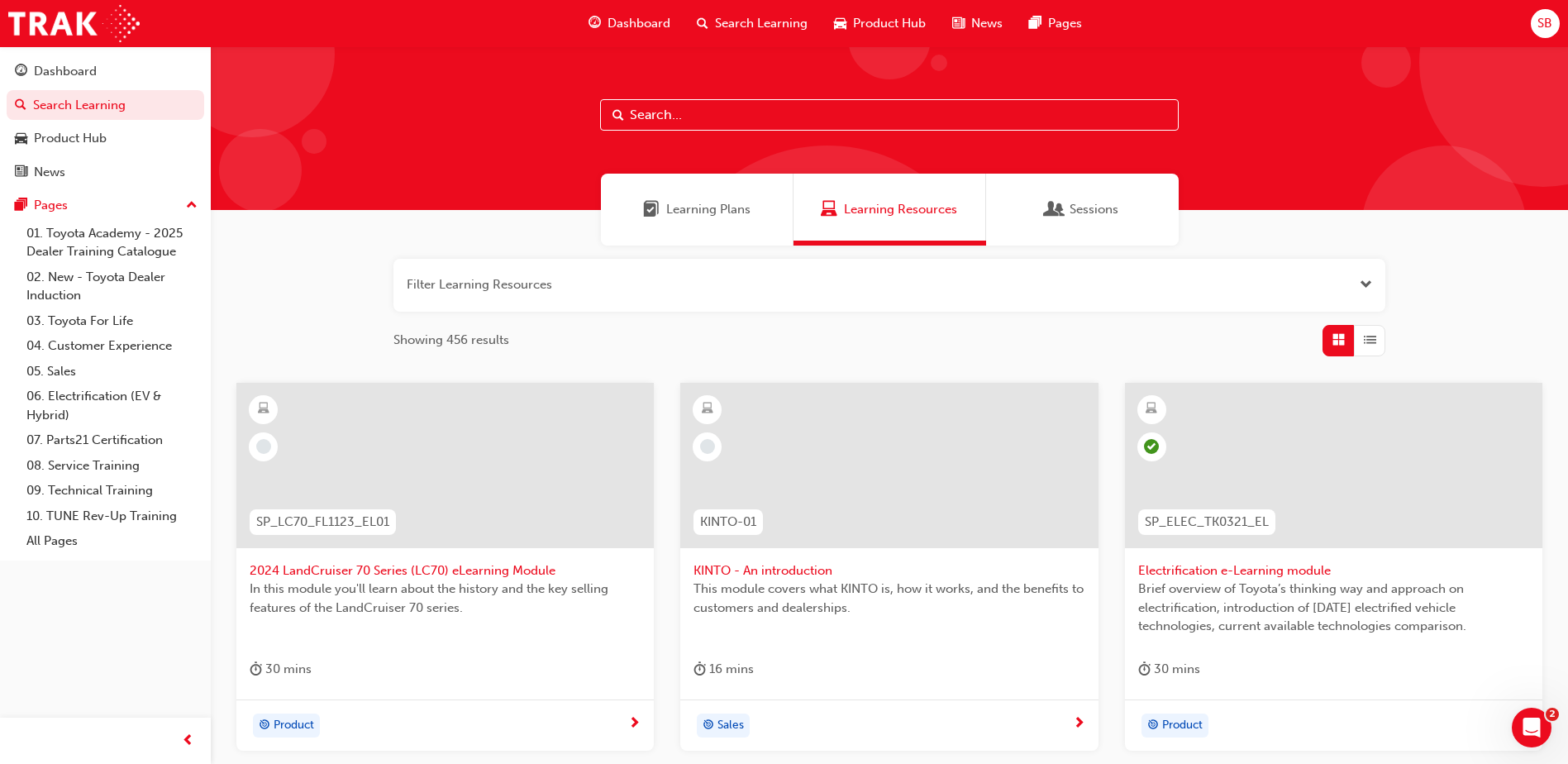
click at [701, 220] on div "Learning Plans" at bounding box center [698, 209] width 193 height 72
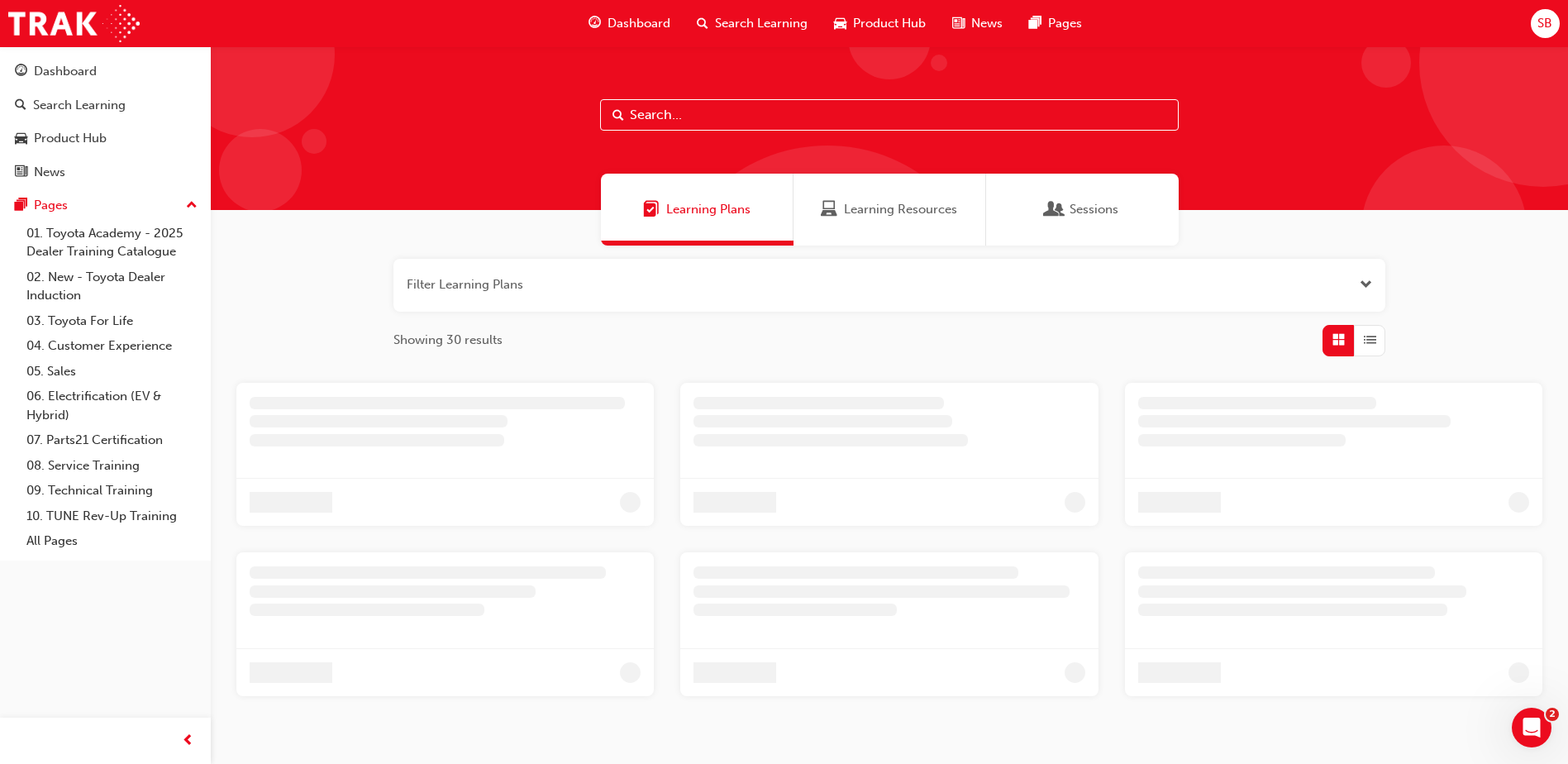
click at [697, 109] on div at bounding box center [889, 128] width 1357 height 164
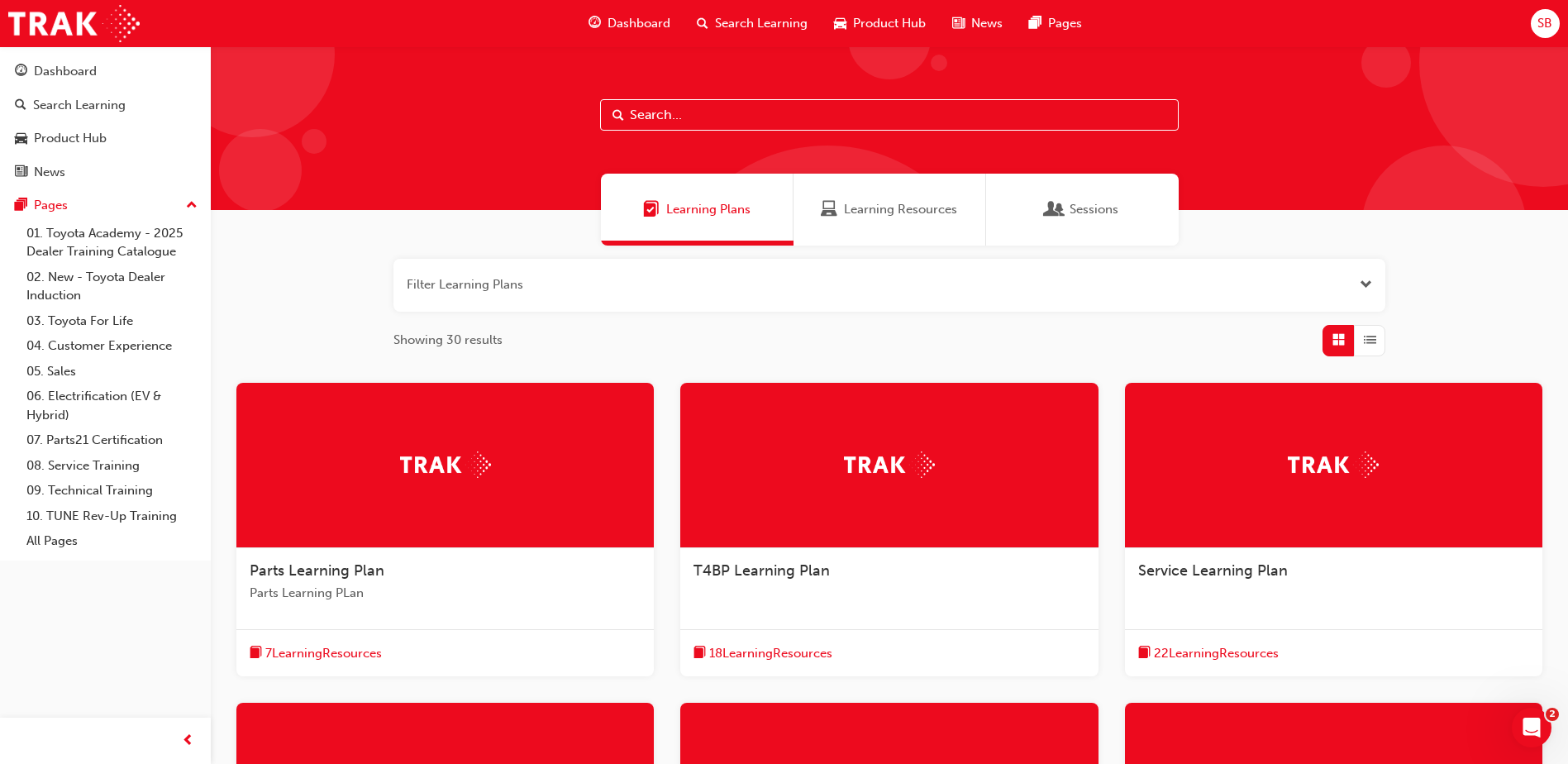
click at [698, 111] on input "text" at bounding box center [890, 115] width 579 height 32
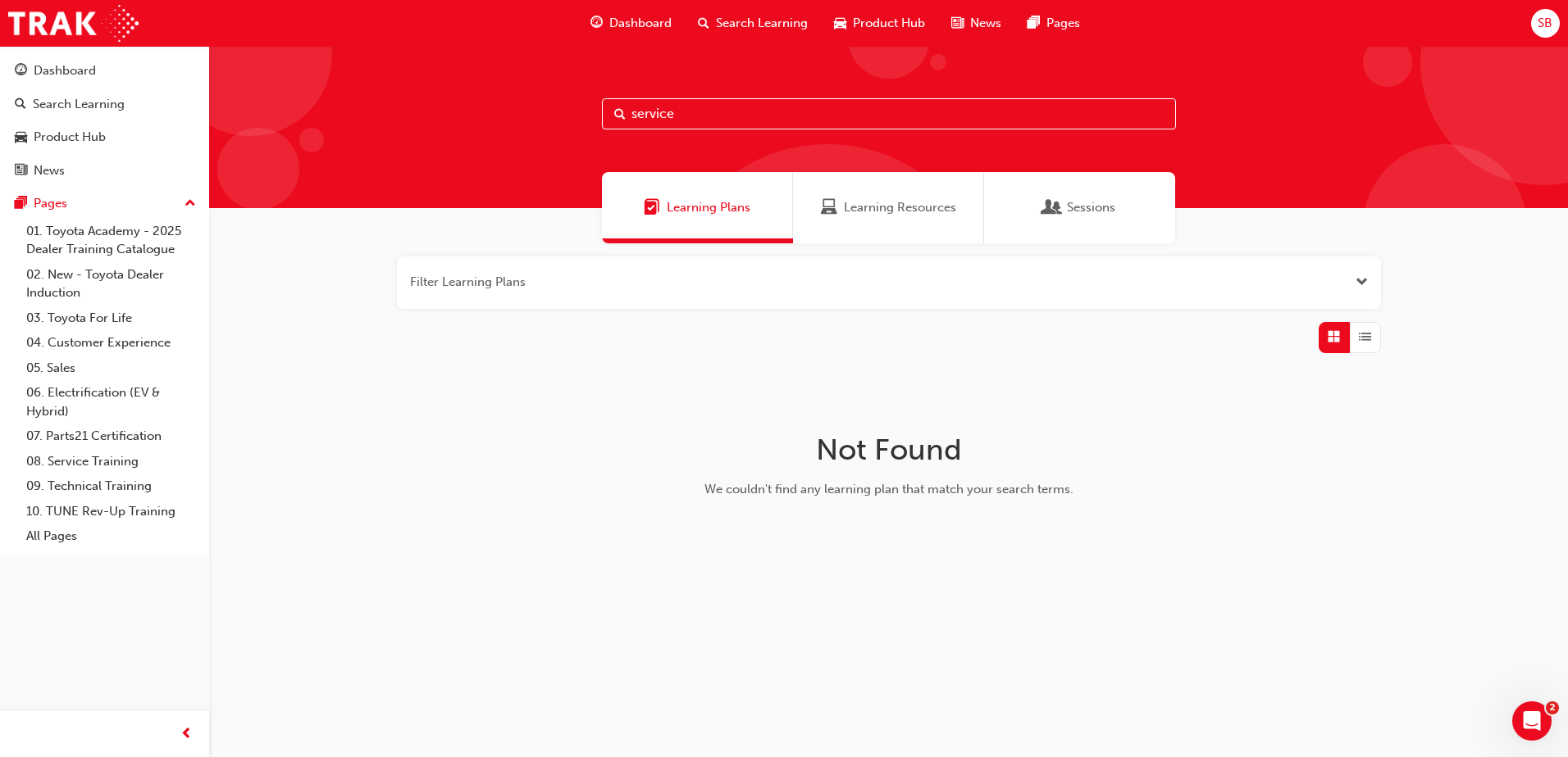
type input "service"
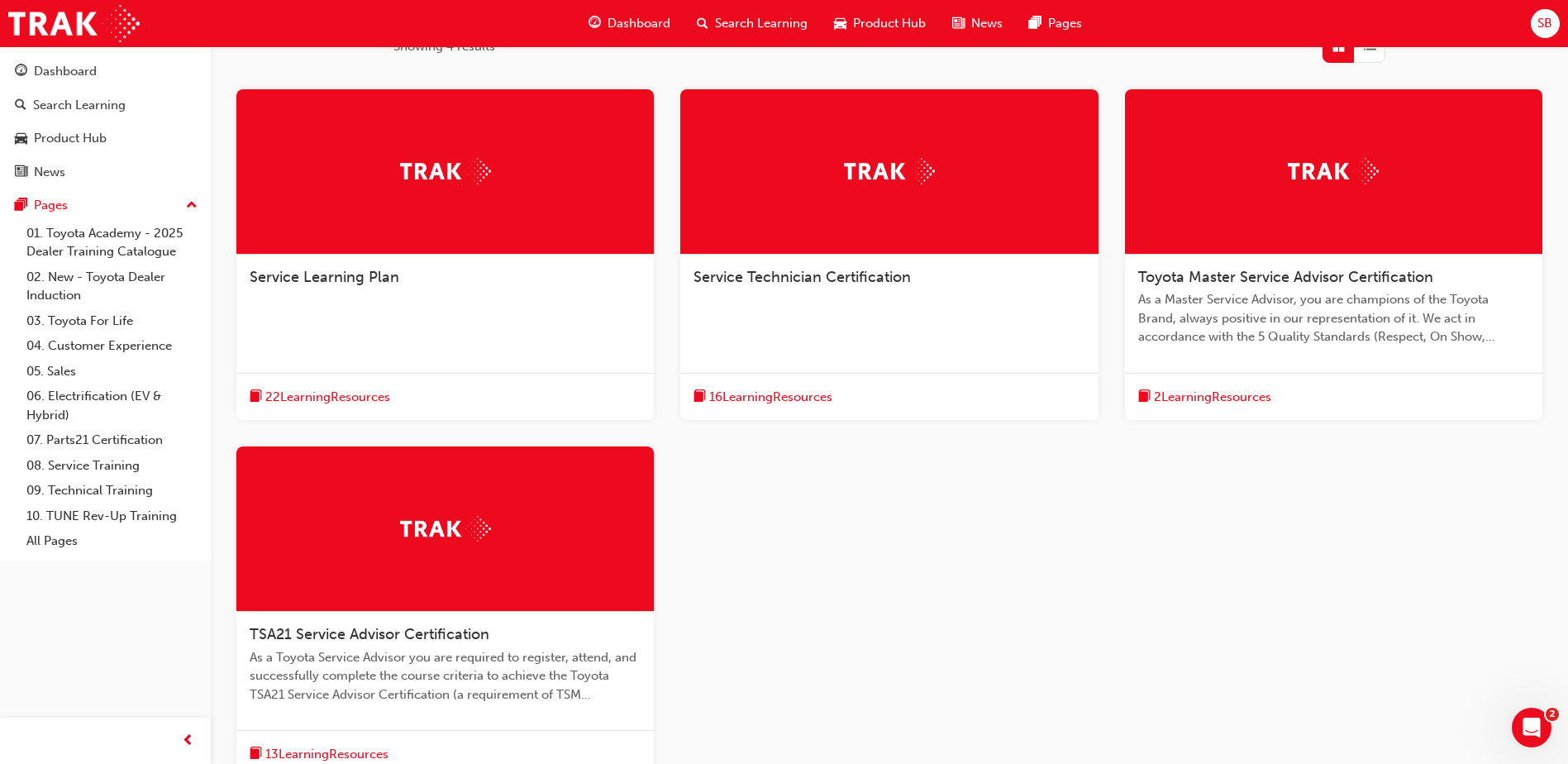
scroll to position [55, 0]
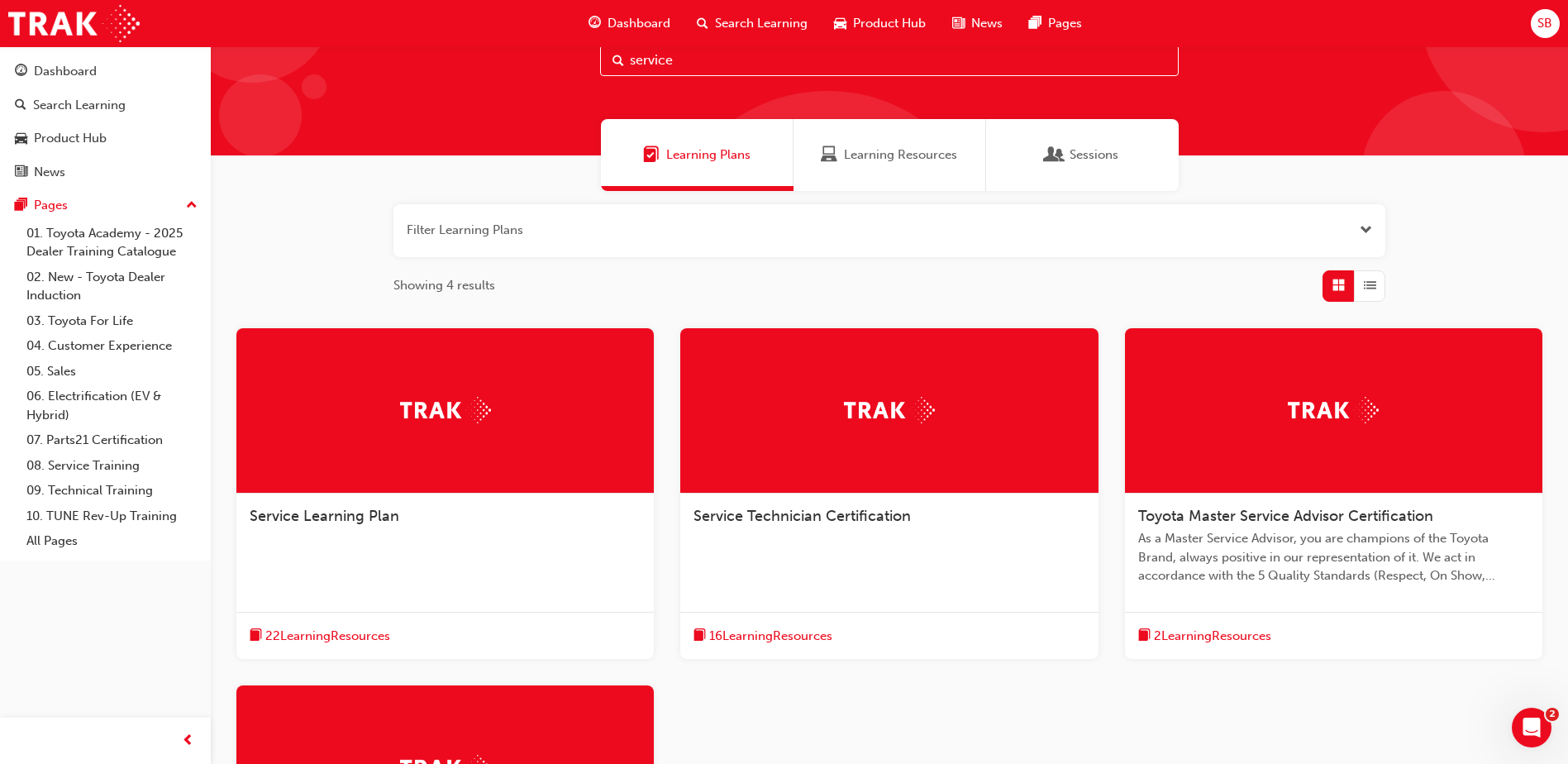
click at [429, 508] on div "Service Learning Plan" at bounding box center [445, 516] width 391 height 20
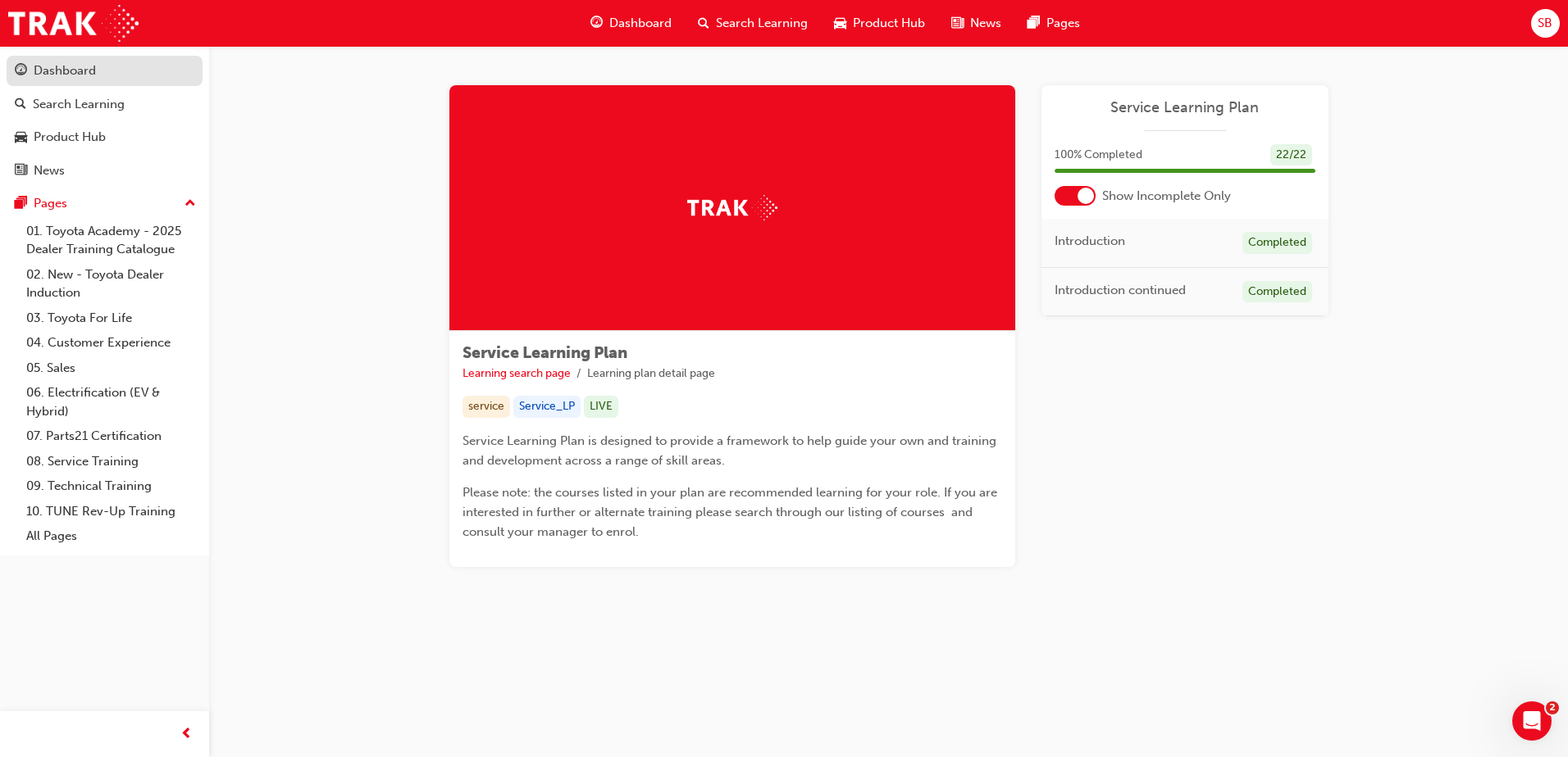
click at [69, 84] on link "Dashboard" at bounding box center [104, 71] width 196 height 30
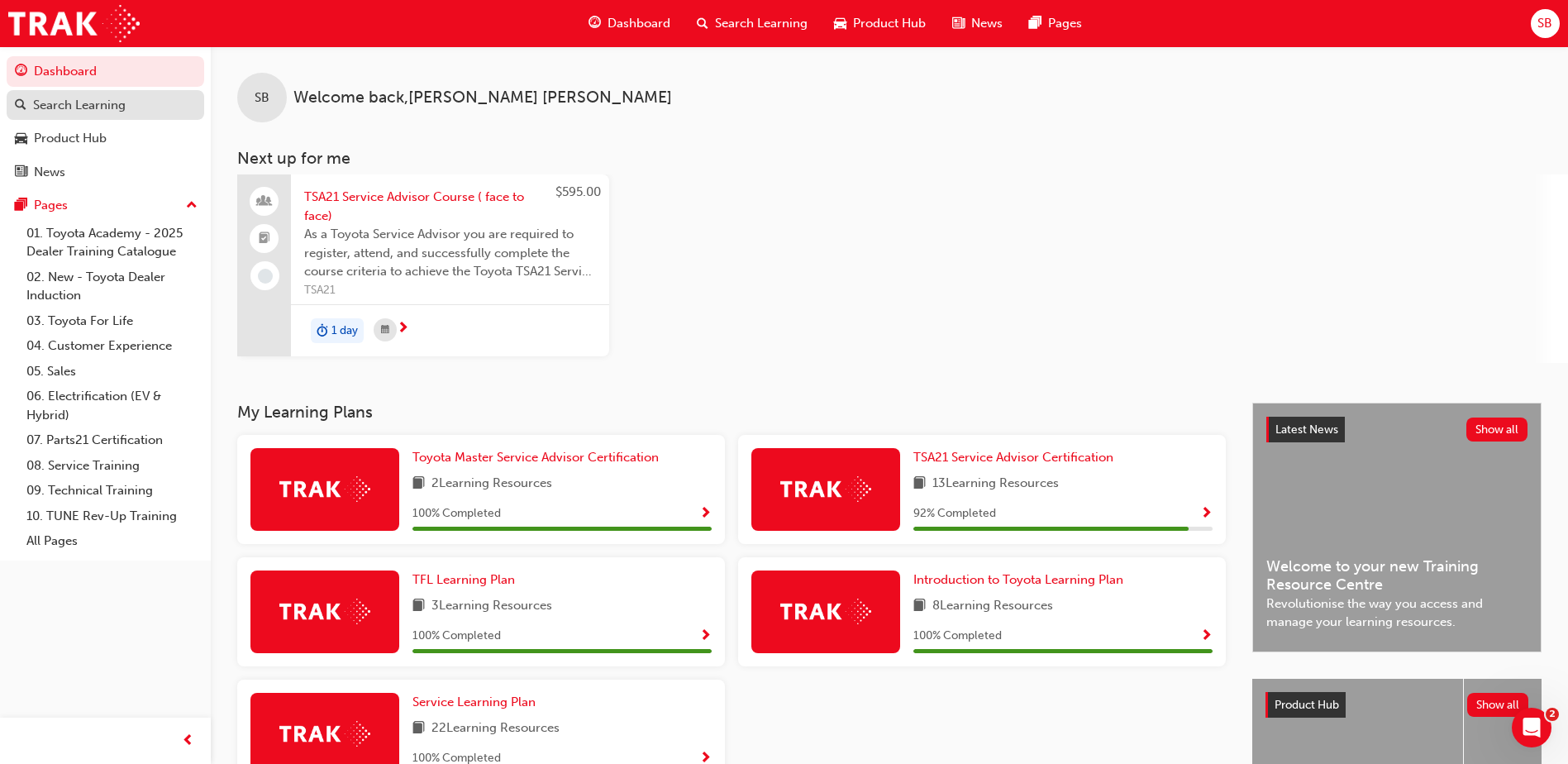
click at [121, 112] on div "Search Learning" at bounding box center [79, 105] width 92 height 19
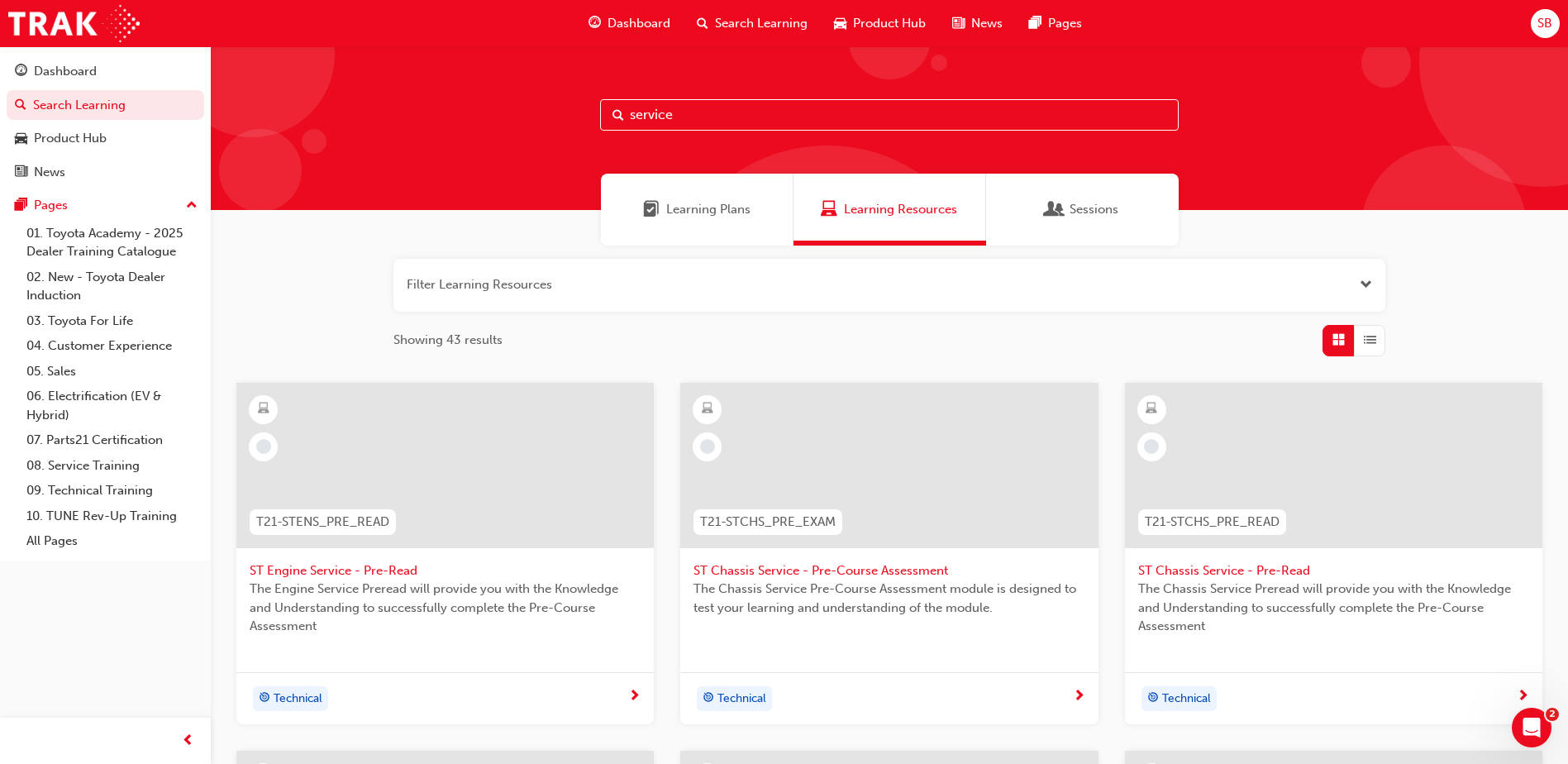
click at [304, 704] on span "Technical" at bounding box center [297, 699] width 49 height 19
click at [82, 476] on link "08. Service Training" at bounding box center [112, 466] width 184 height 26
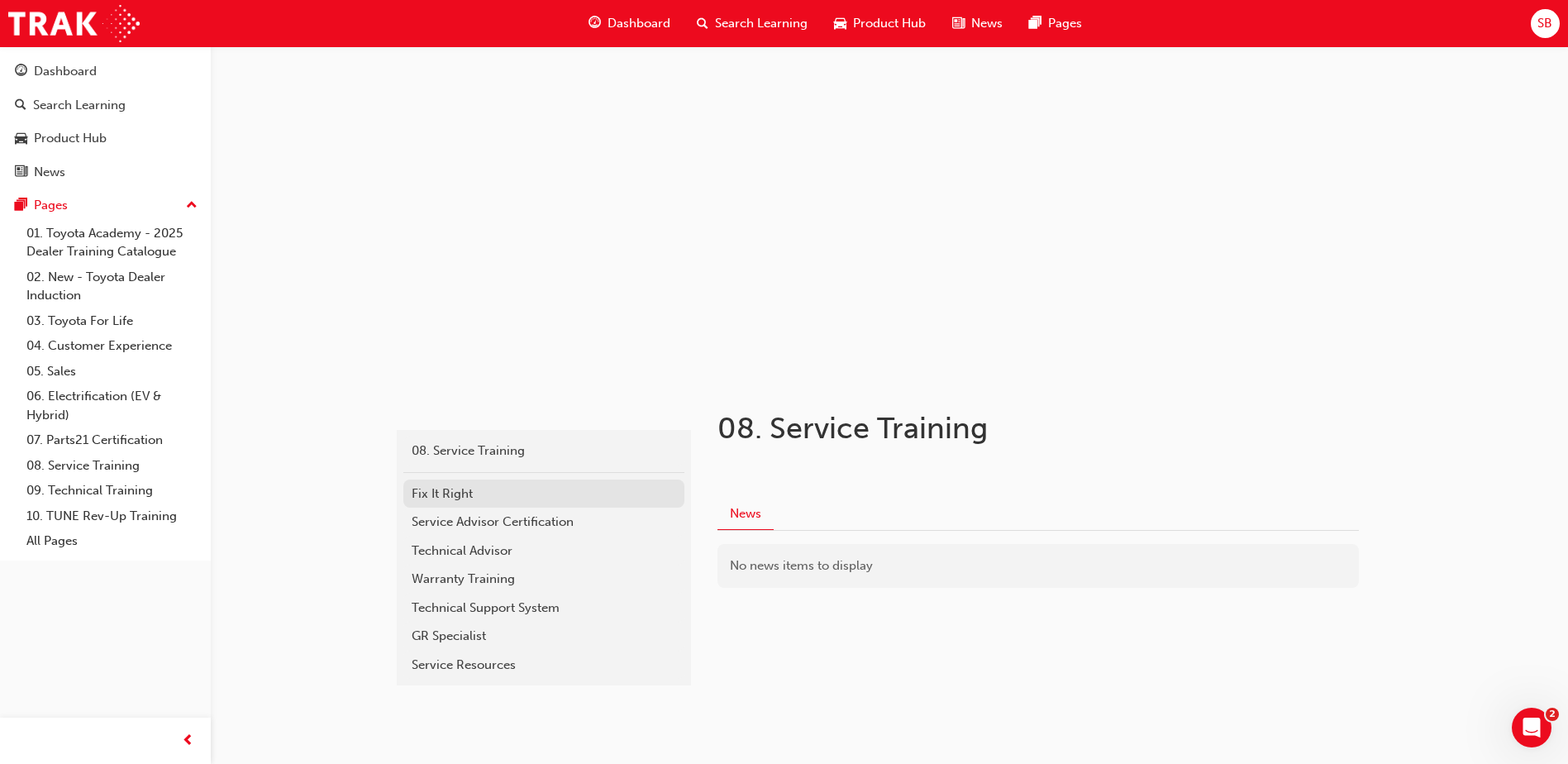
click at [548, 504] on link "Fix It Right" at bounding box center [543, 494] width 281 height 29
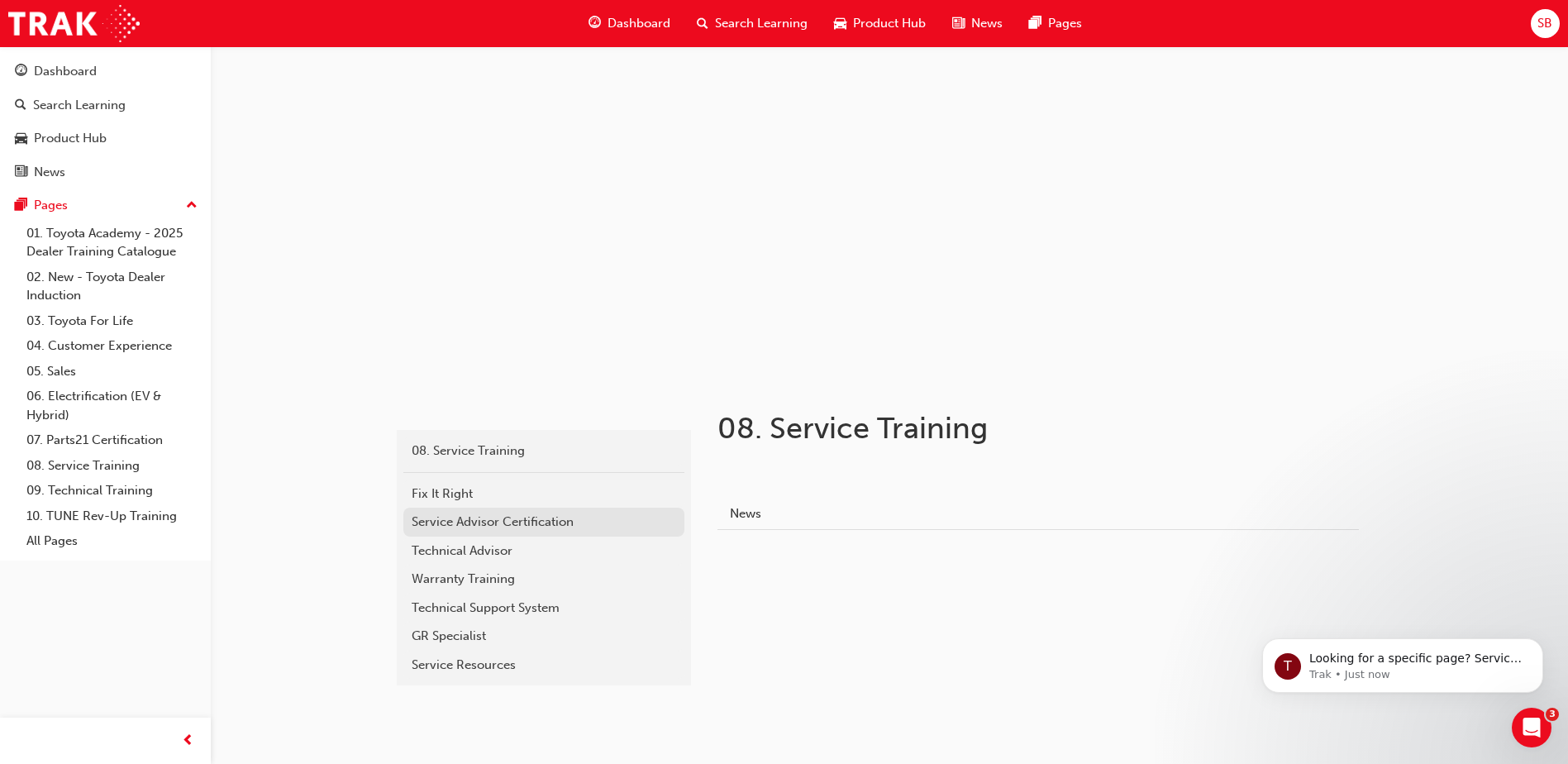
click at [507, 520] on div "Service Advisor Certification" at bounding box center [544, 522] width 265 height 19
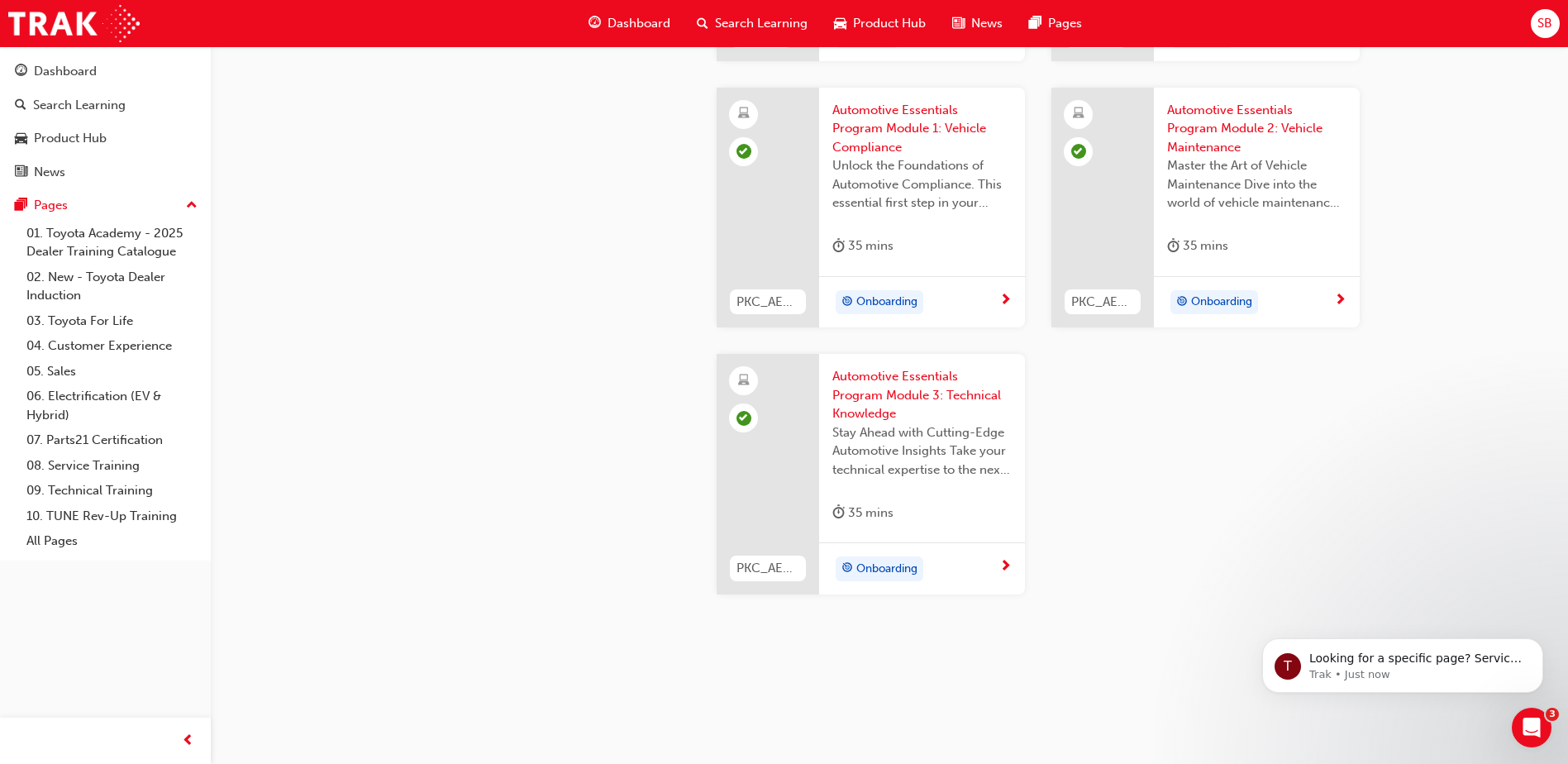
scroll to position [2484, 0]
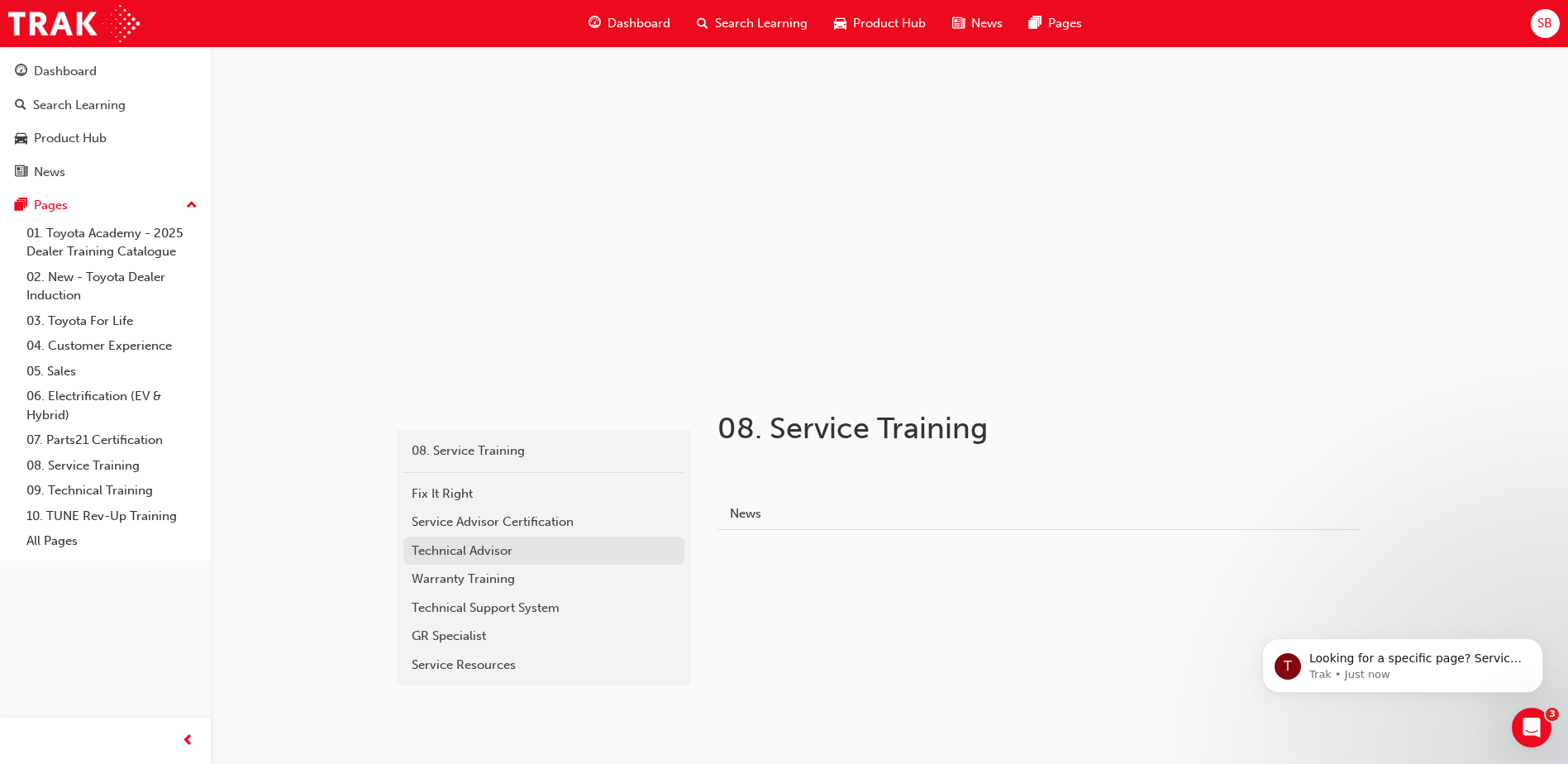
click at [511, 558] on div "Technical Advisor" at bounding box center [544, 551] width 265 height 19
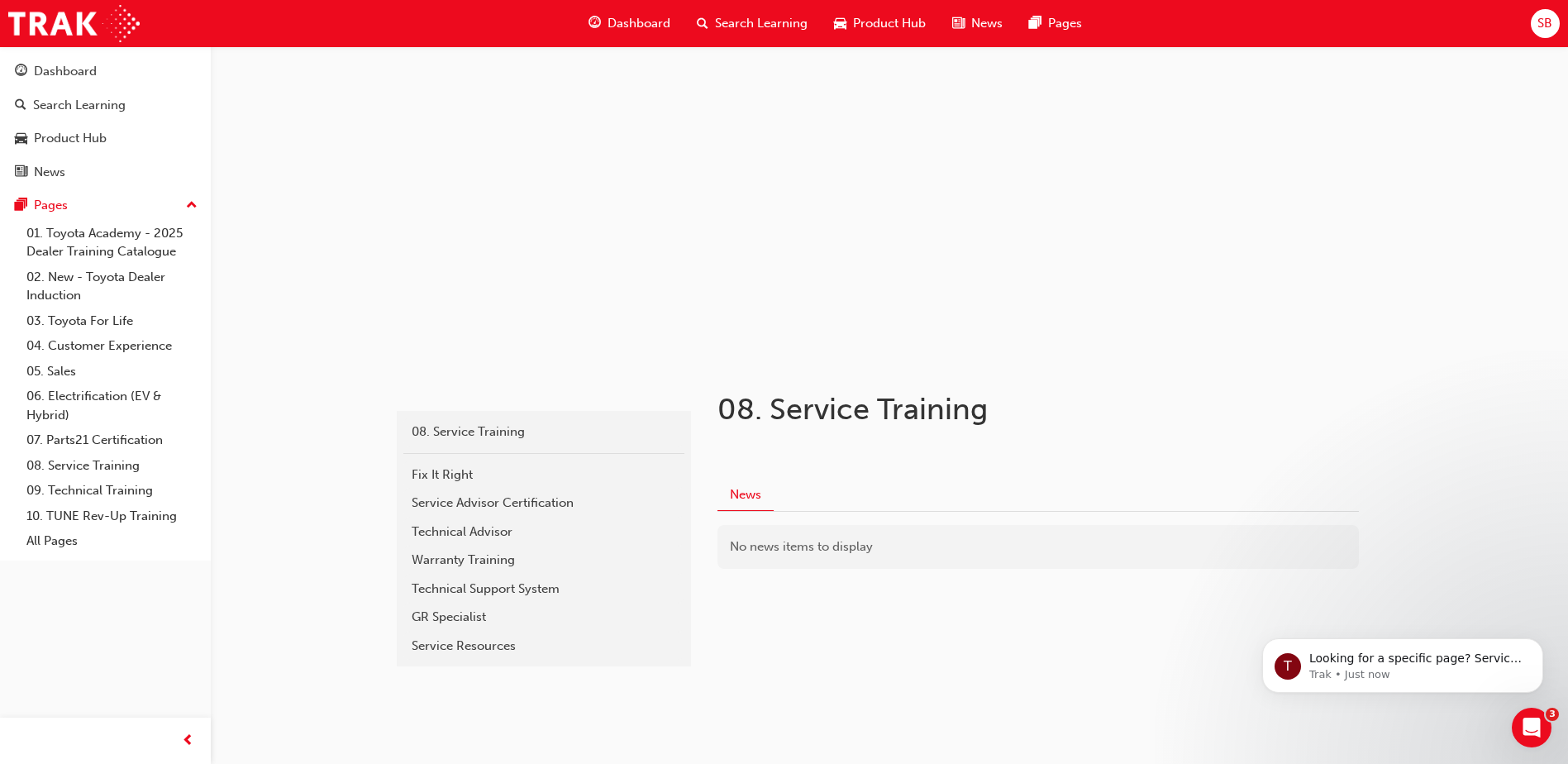
scroll to position [29, 0]
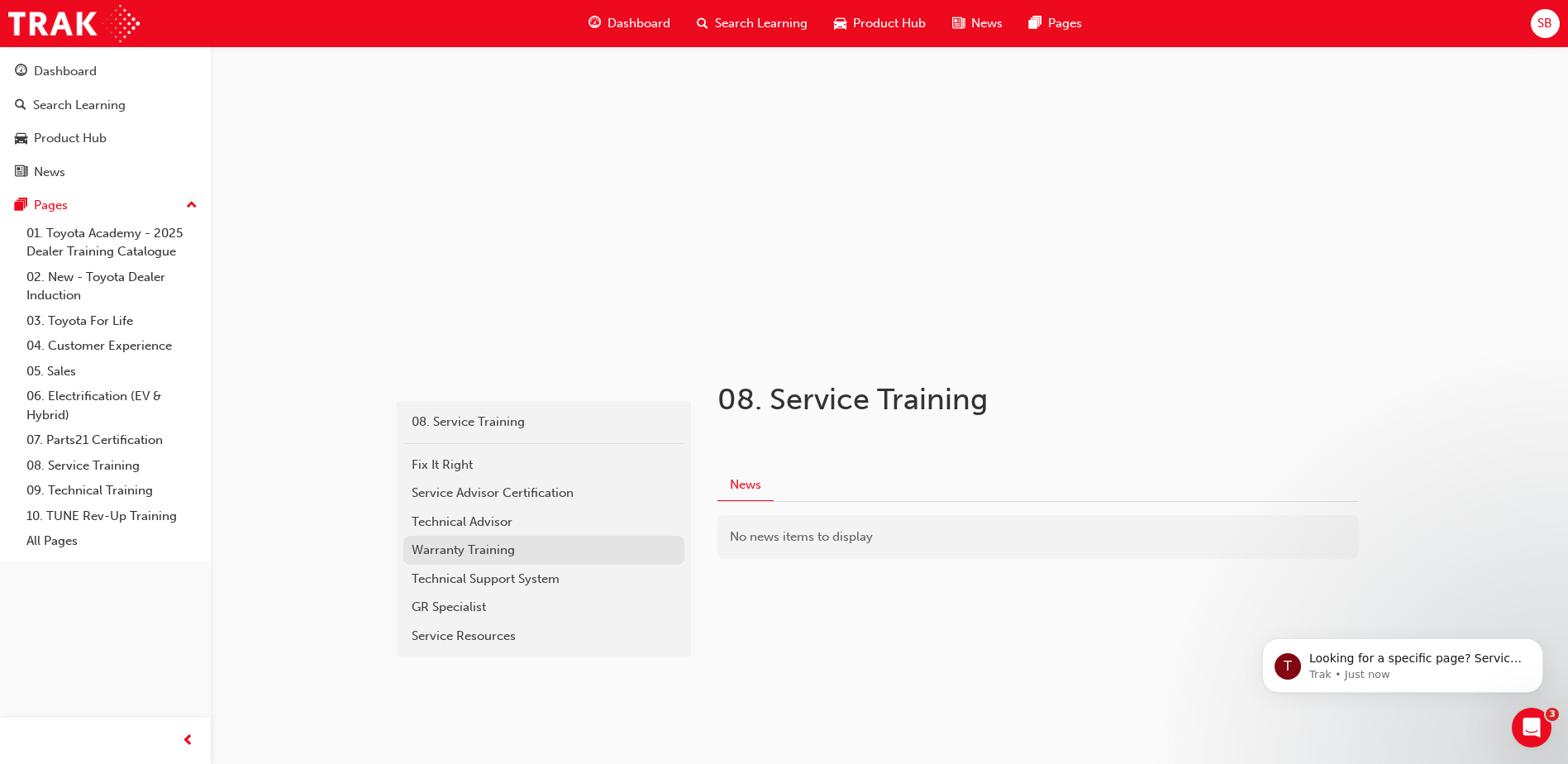
click at [515, 549] on div "Warranty Training" at bounding box center [544, 550] width 265 height 19
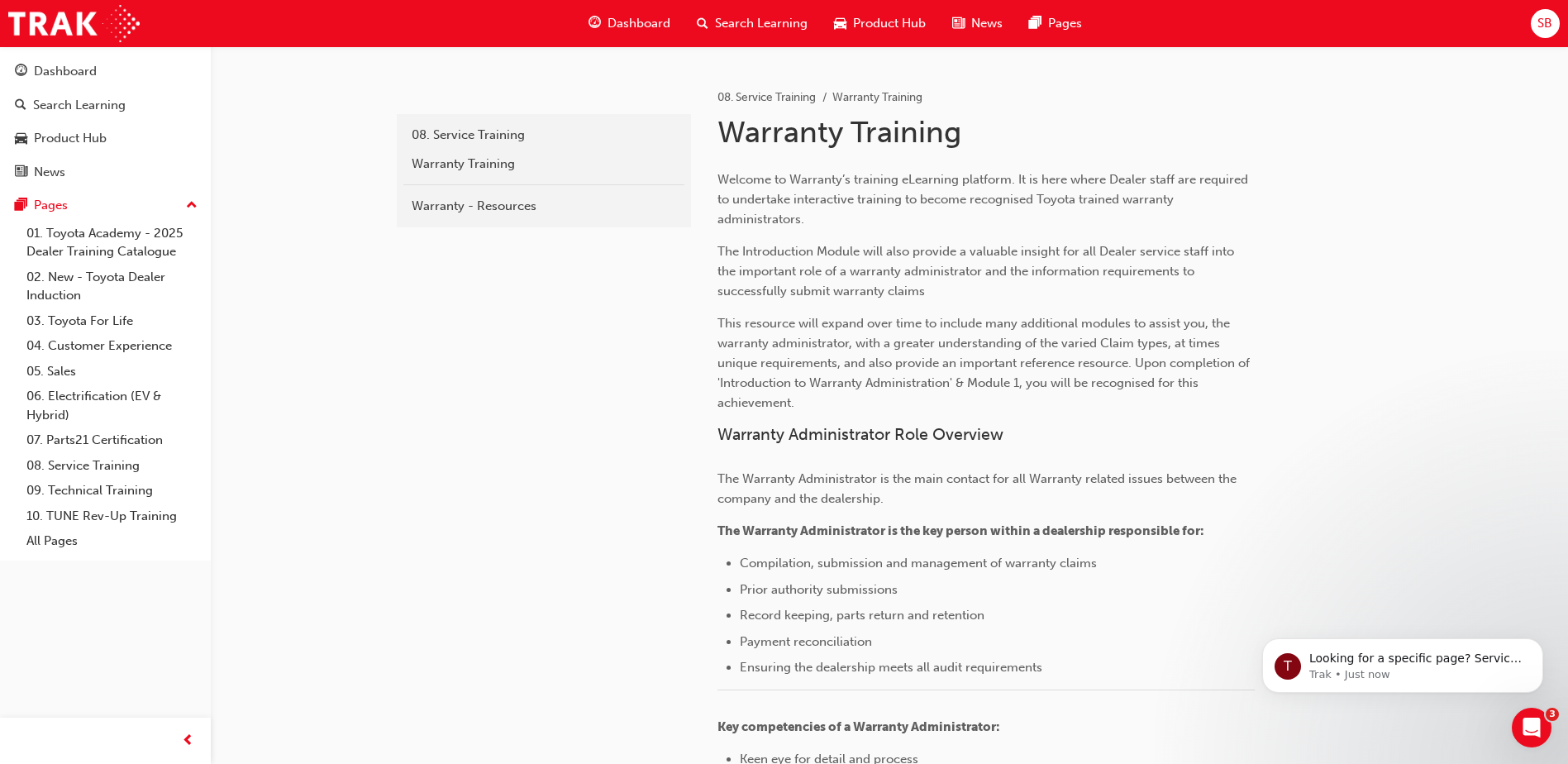
scroll to position [291, 0]
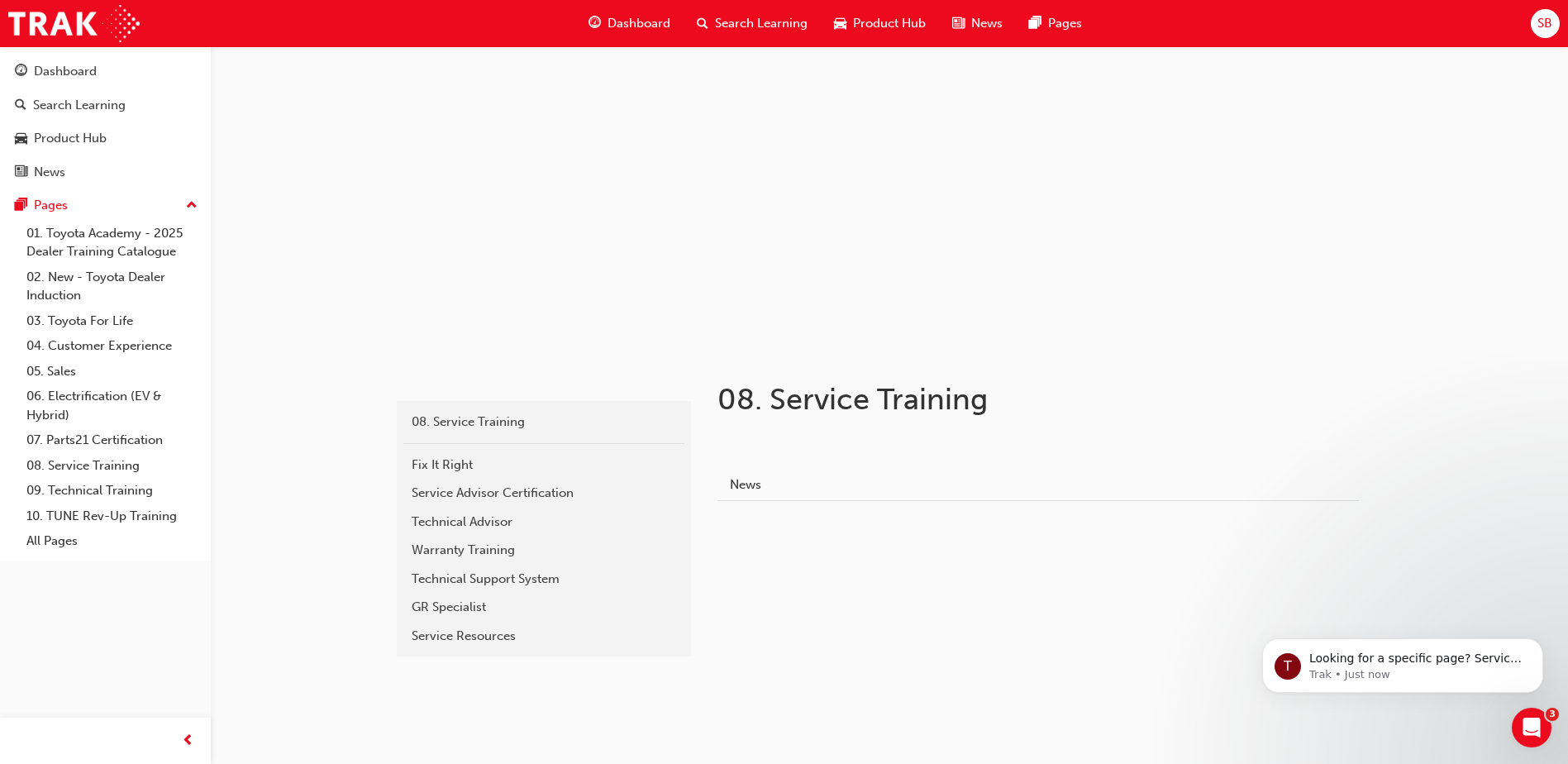
scroll to position [29, 0]
click at [67, 367] on link "05. Sales" at bounding box center [112, 372] width 184 height 26
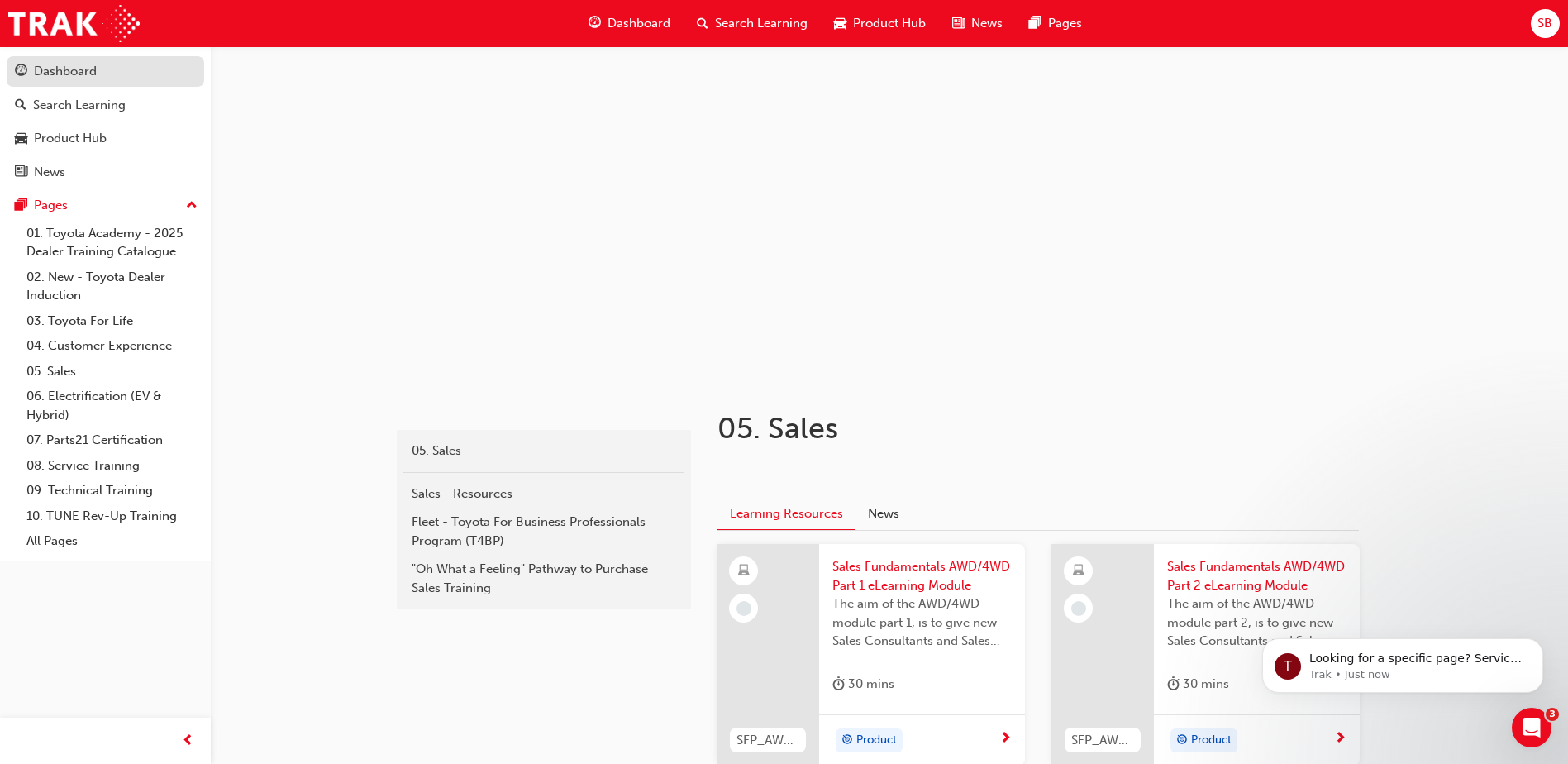
click at [78, 81] on div "Dashboard" at bounding box center [105, 72] width 181 height 21
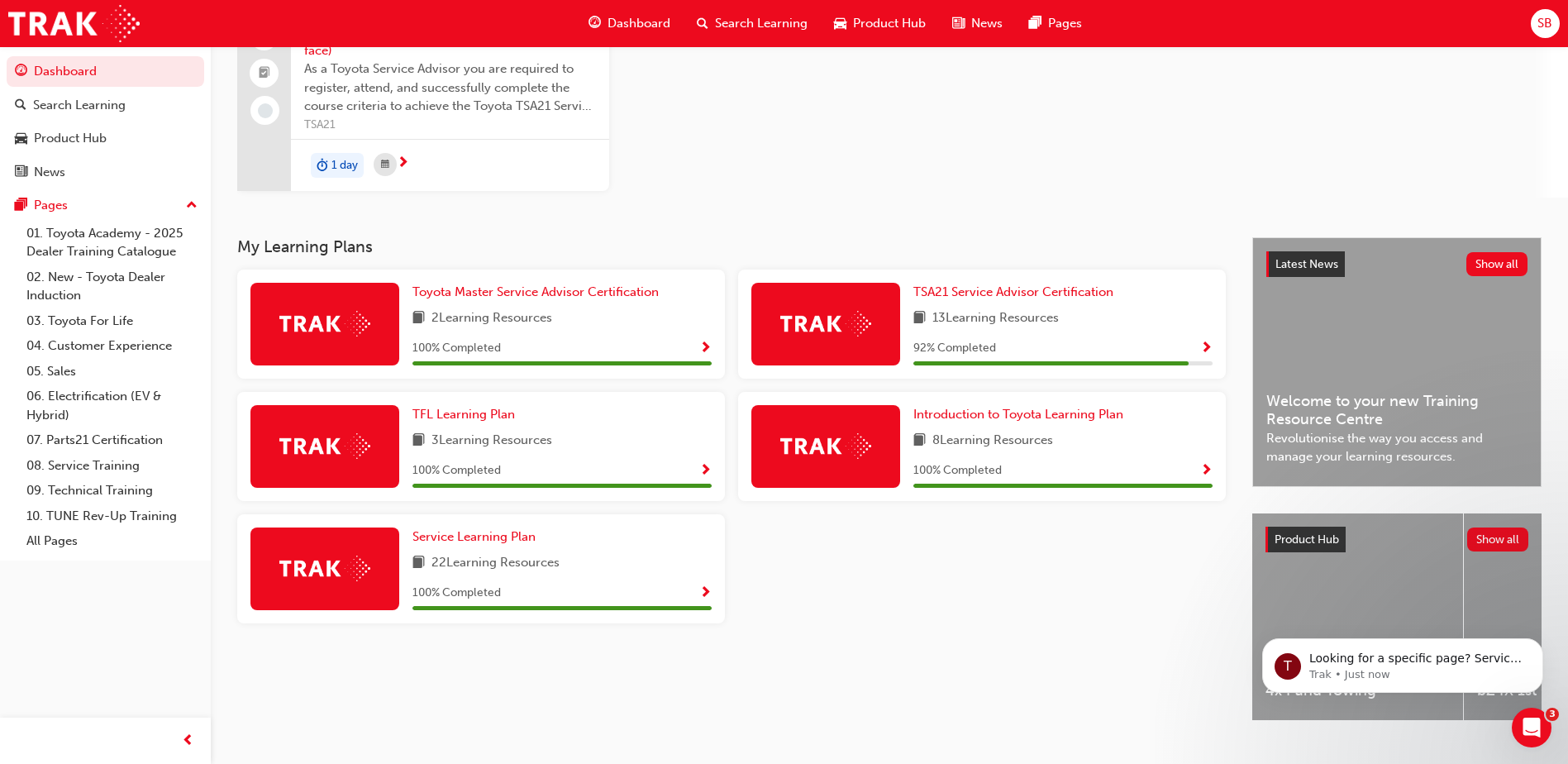
scroll to position [153, 0]
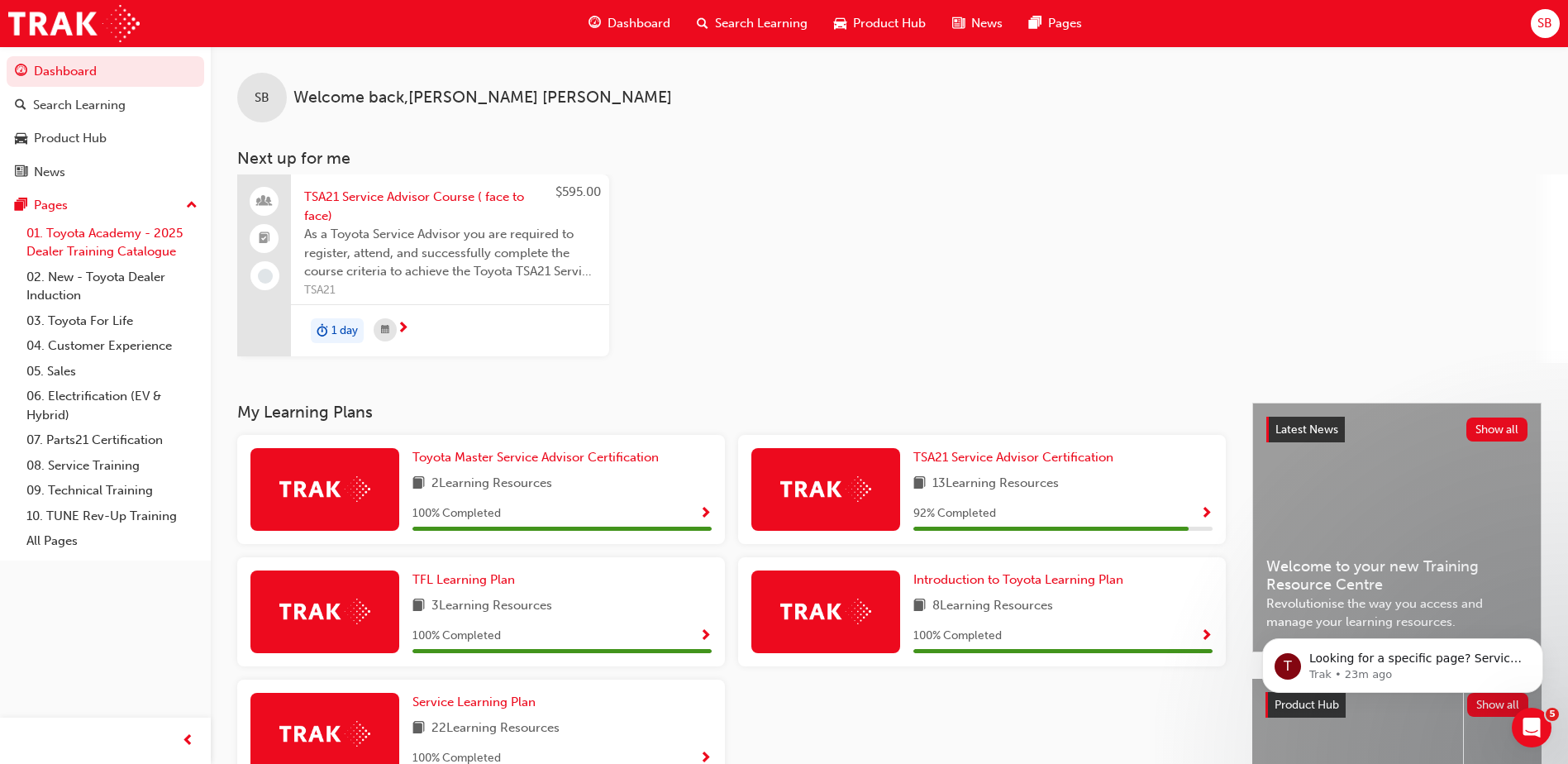
click at [125, 259] on link "01. Toyota Academy - 2025 Dealer Training Catalogue" at bounding box center [112, 242] width 184 height 44
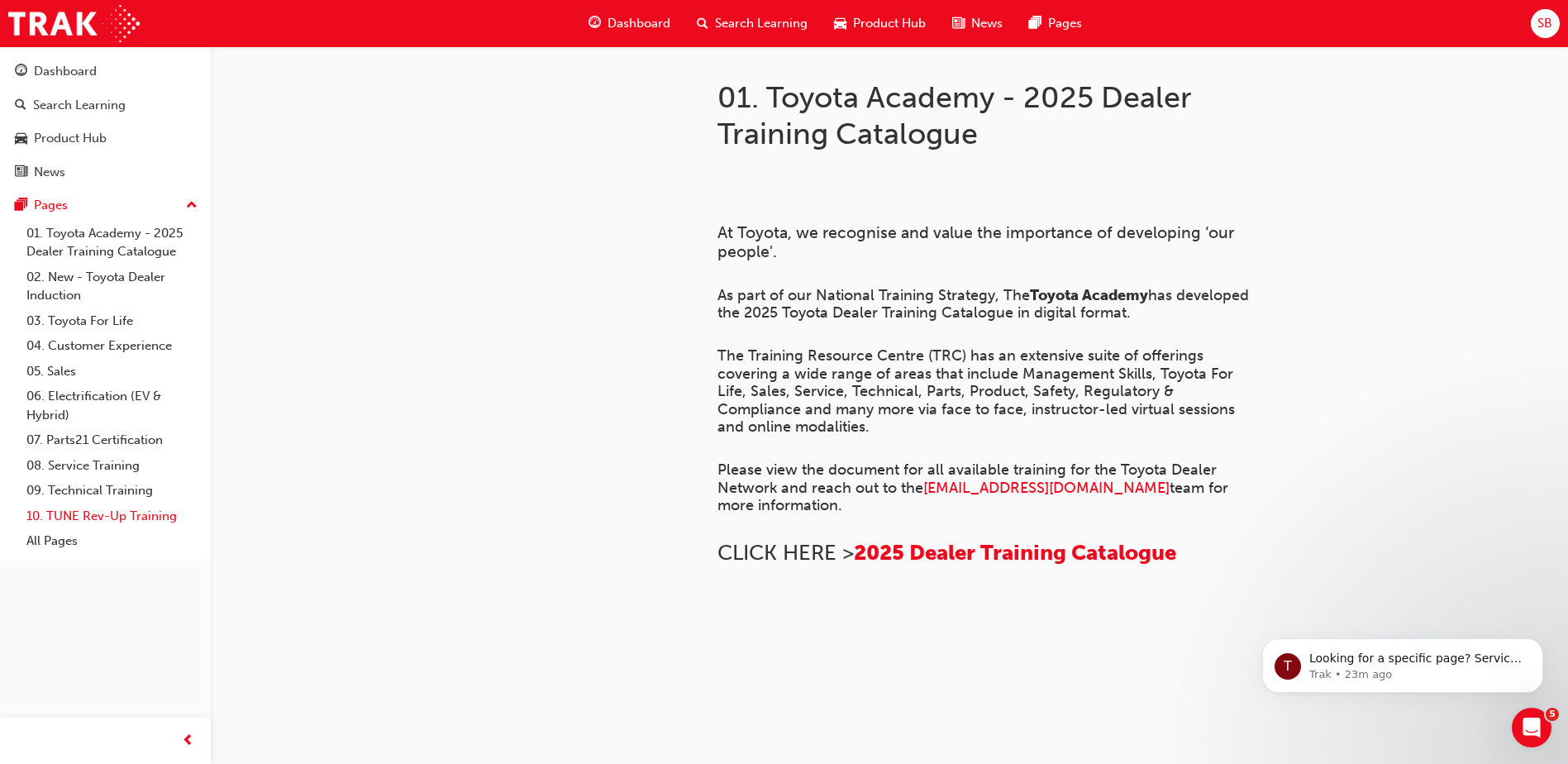
click at [126, 511] on link "10. TUNE Rev-Up Training" at bounding box center [112, 516] width 184 height 26
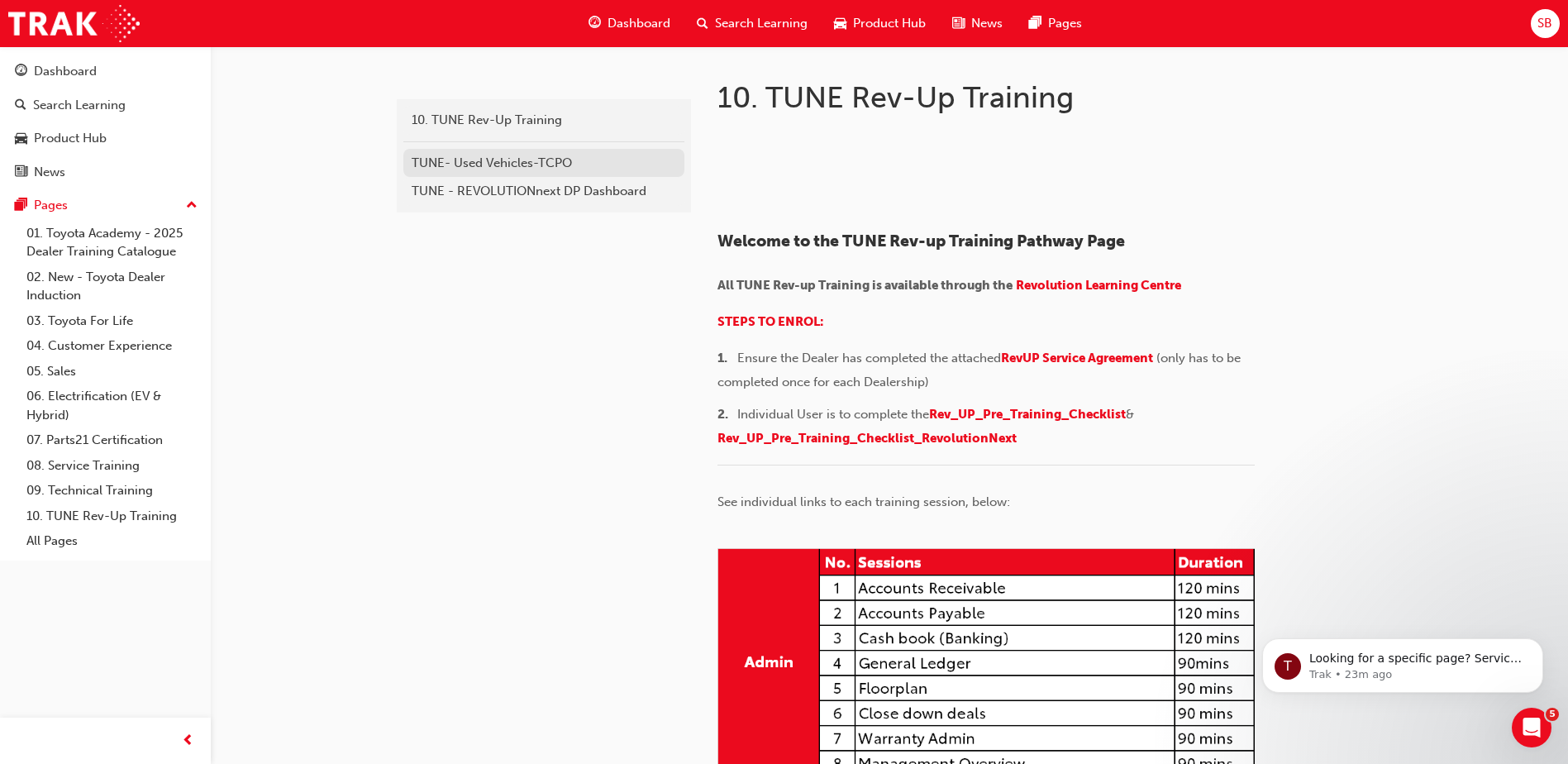
click at [525, 173] on link "TUNE- Used Vehicles-TCPO" at bounding box center [543, 163] width 281 height 29
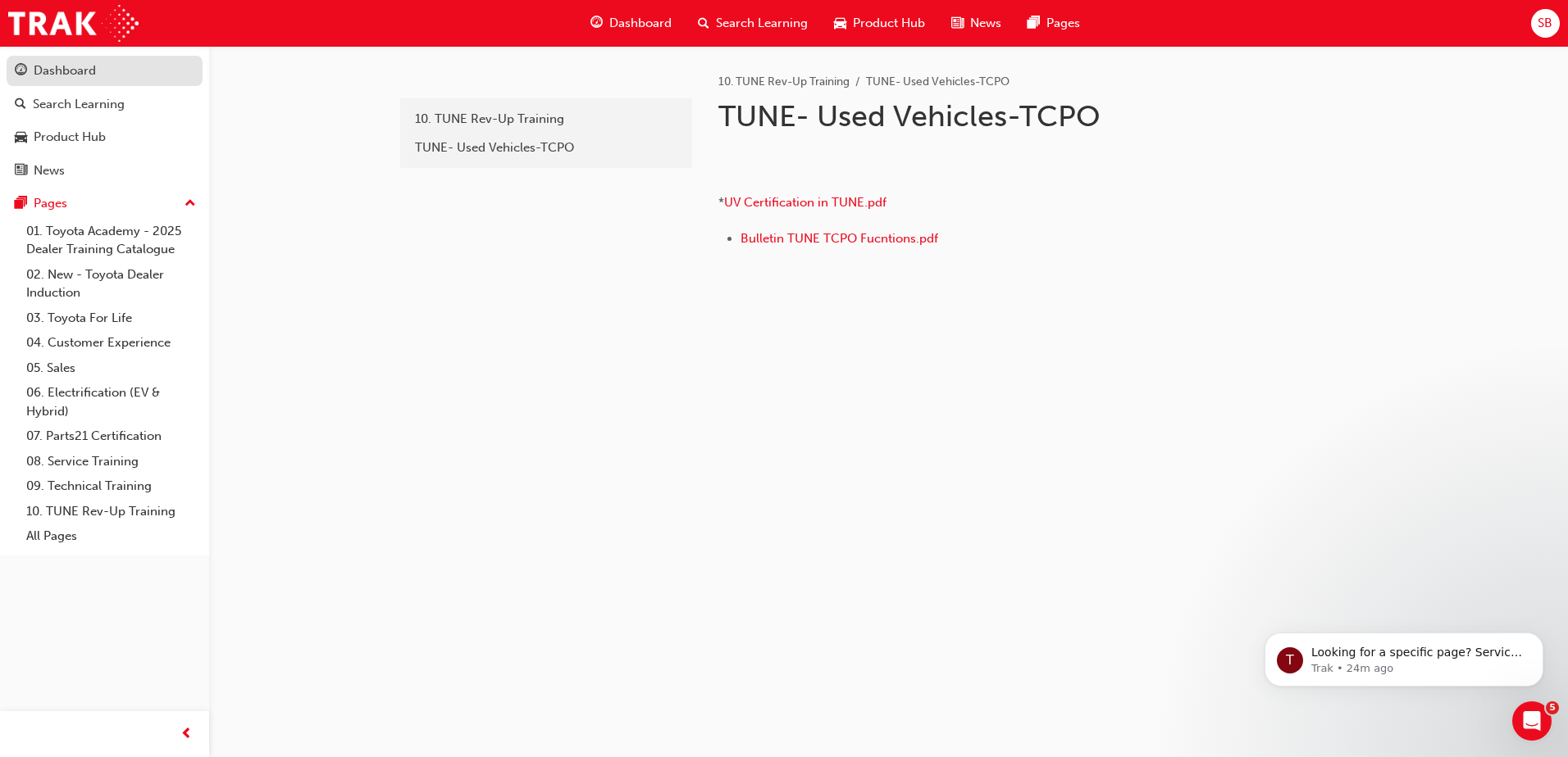
click at [79, 81] on link "Dashboard" at bounding box center [104, 71] width 196 height 30
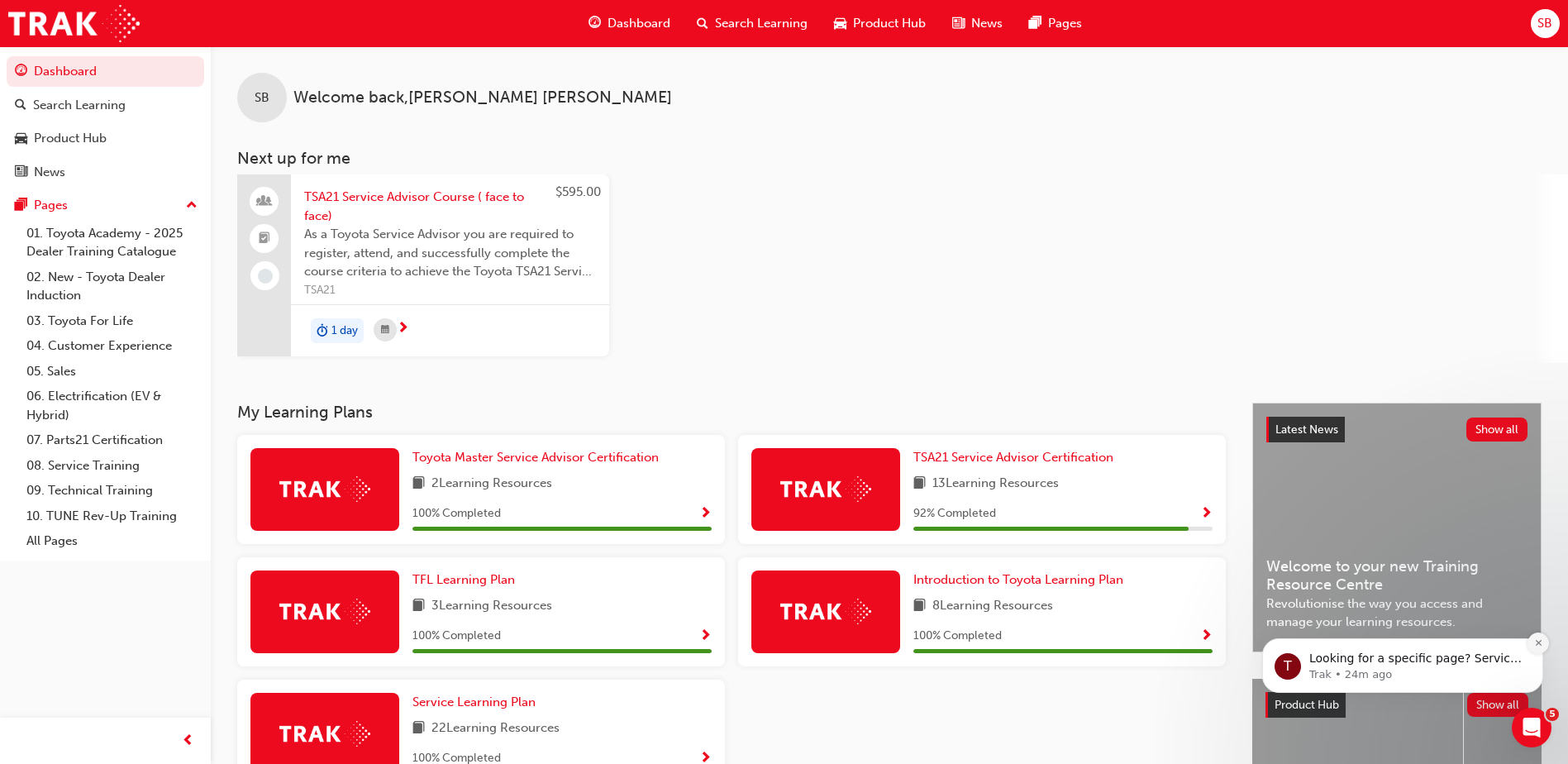
click at [1536, 644] on icon "Dismiss notification" at bounding box center [1539, 643] width 9 height 9
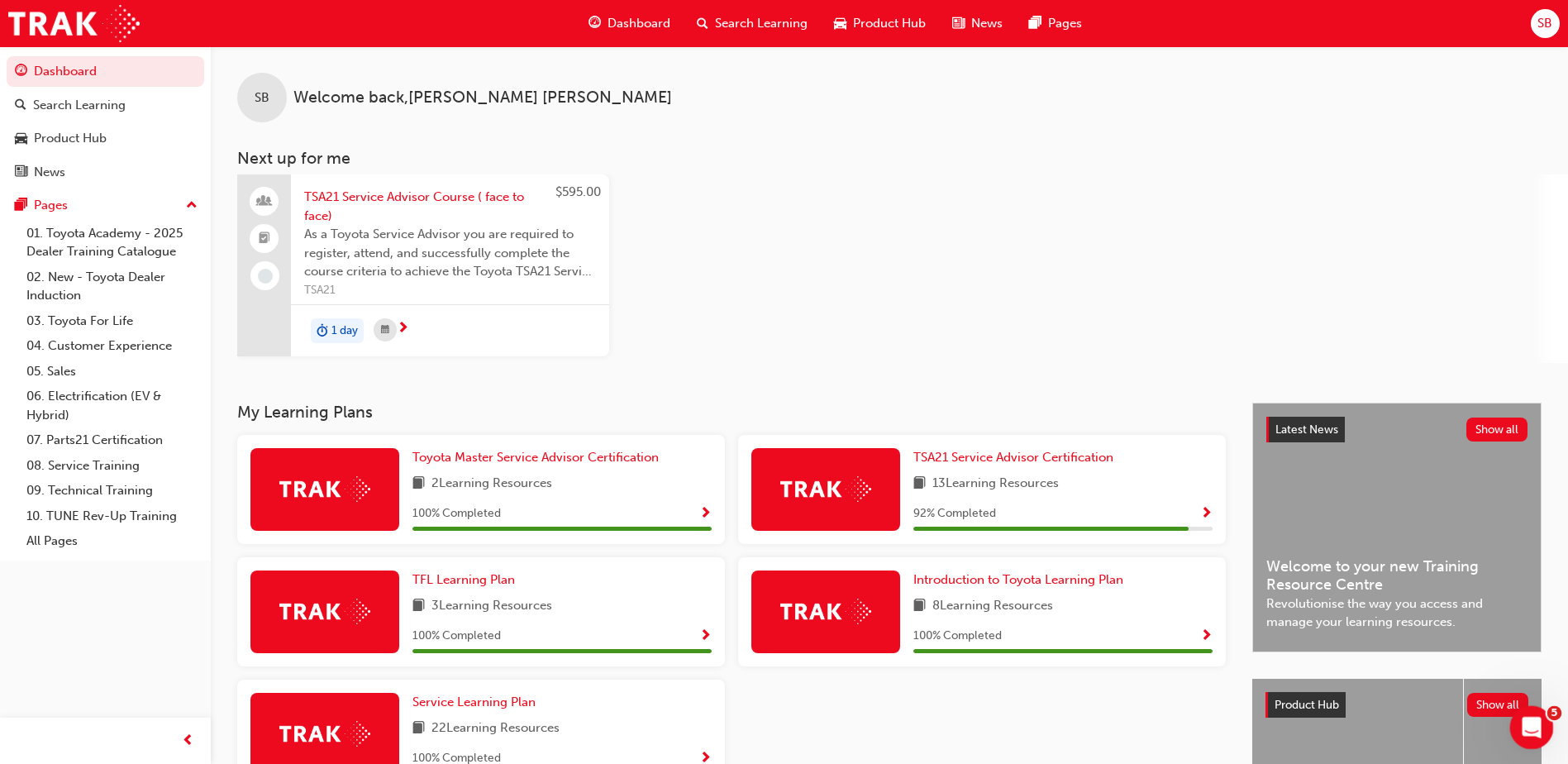
click at [1538, 722] on icon "Open Intercom Messenger" at bounding box center [1530, 726] width 27 height 27
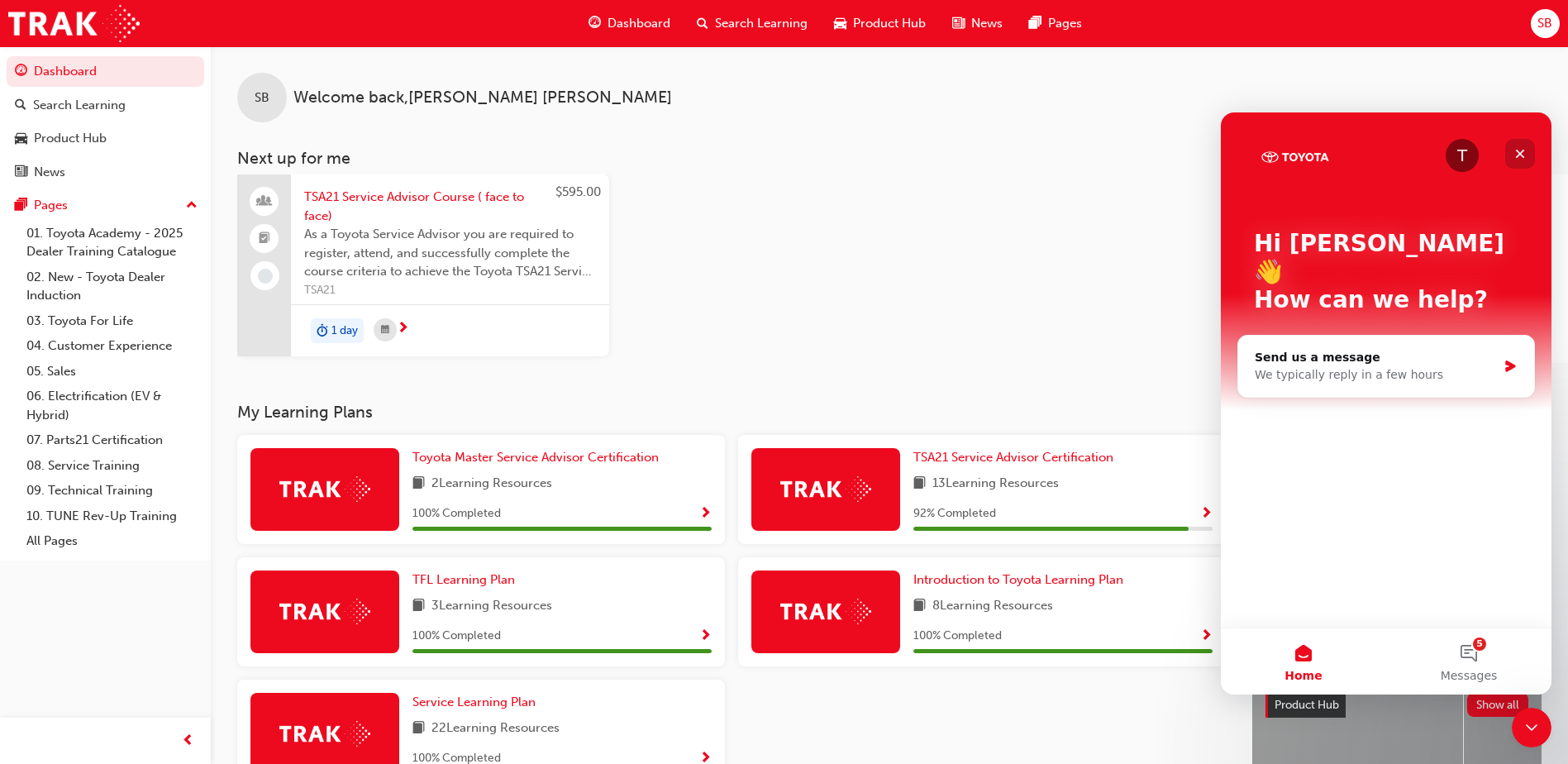
click at [1523, 154] on icon "Close" at bounding box center [1519, 153] width 13 height 13
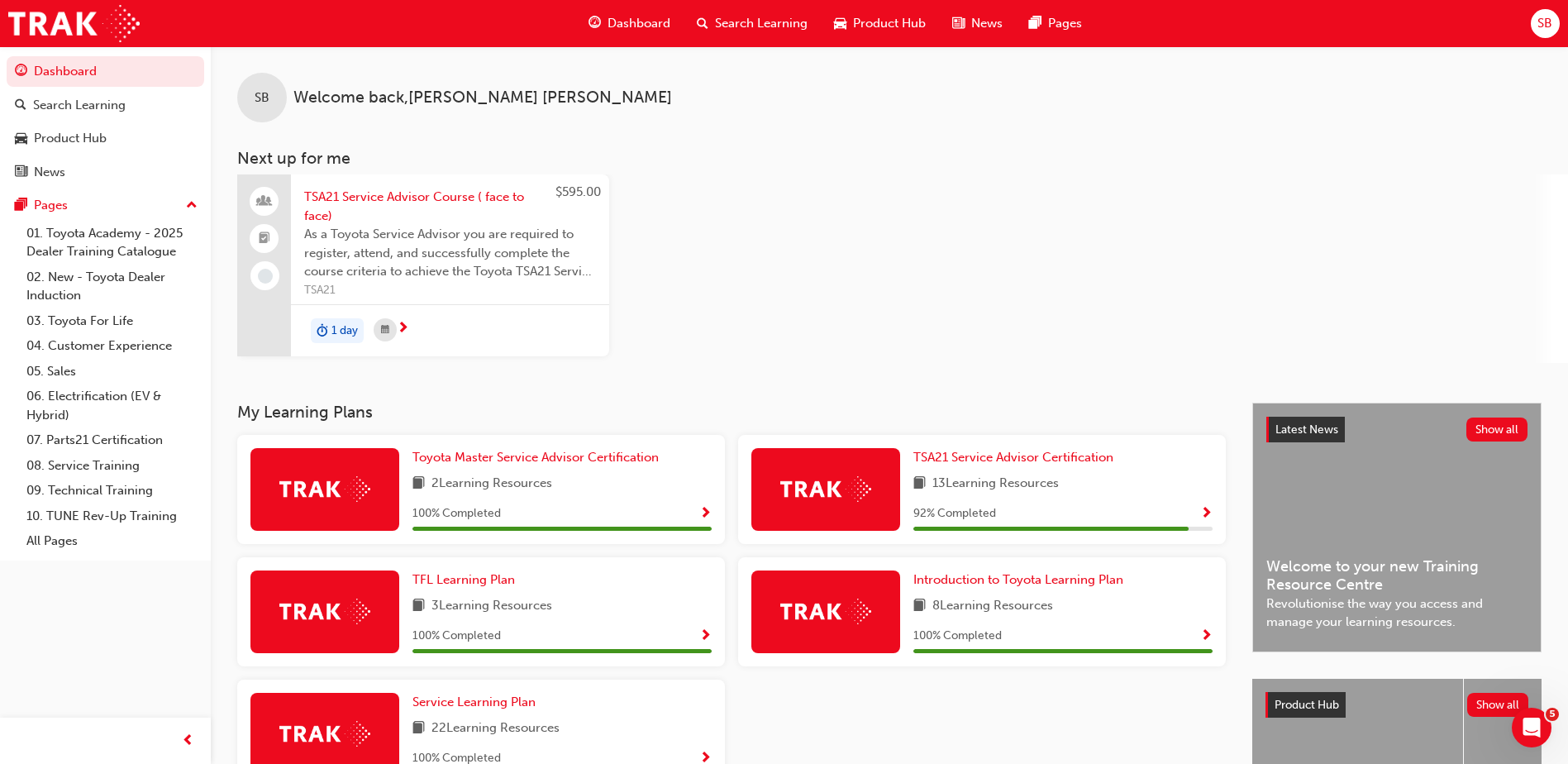
click at [900, 242] on div "$595.00 TSA21 Service Advisor Course ( face to face) As a Toyota Service Adviso…" at bounding box center [903, 268] width 1331 height 189
